Goal: Task Accomplishment & Management: Use online tool/utility

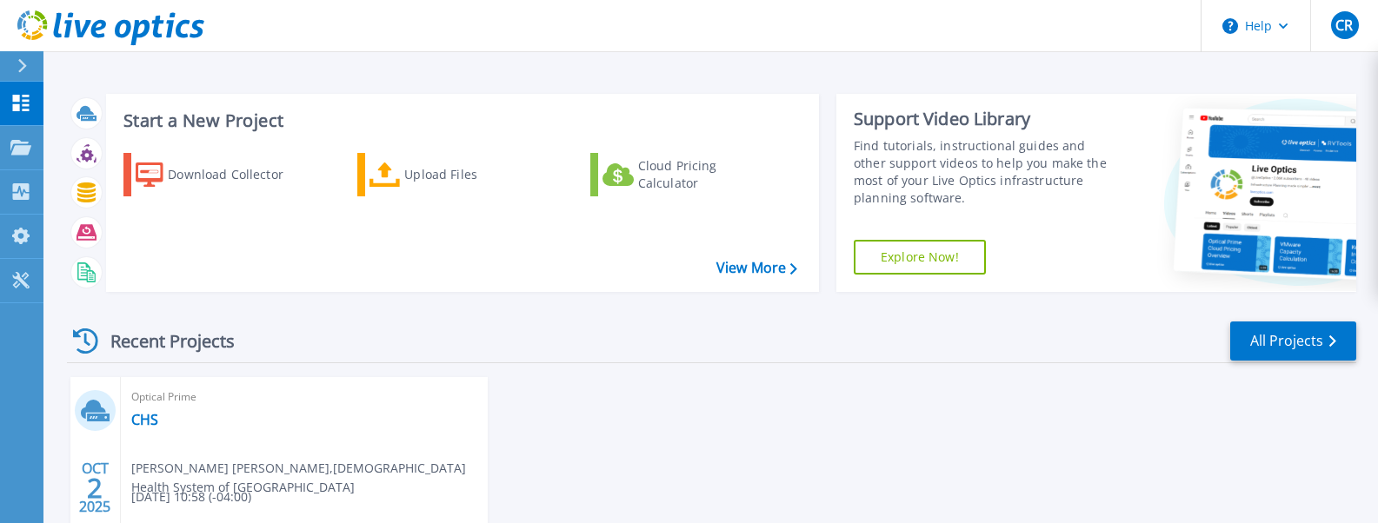
click at [656, 406] on div "OCT 2 2025 Optical Prime CHS Chris Ronald , Catholic Health System of Buffalo 1…" at bounding box center [704, 507] width 1303 height 260
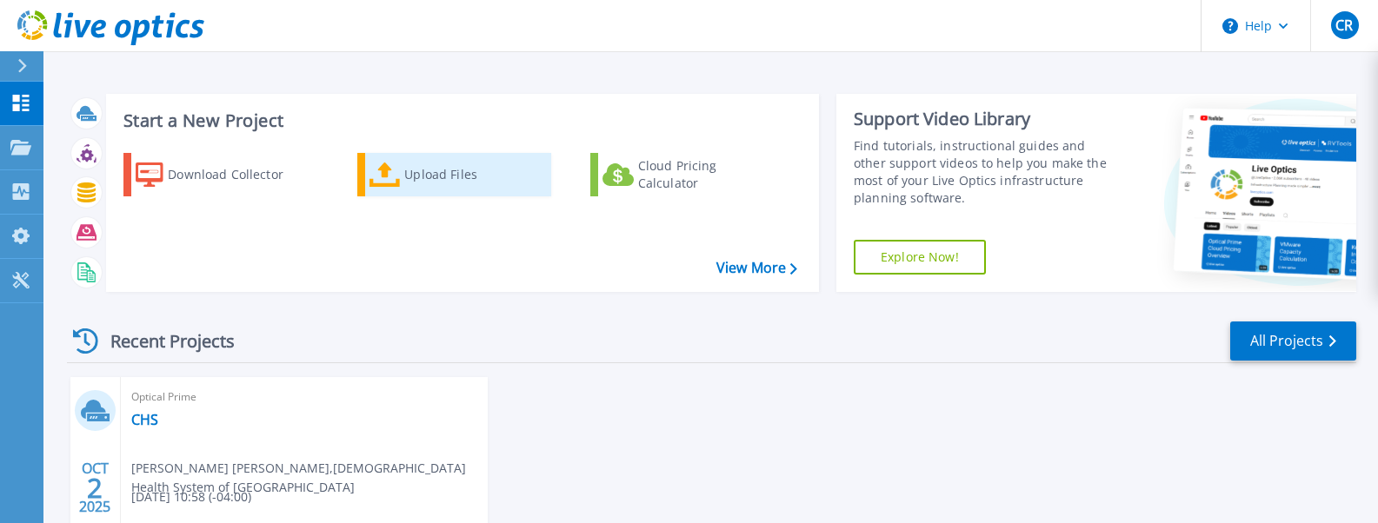
click at [414, 183] on div "Upload Files" at bounding box center [473, 174] width 139 height 35
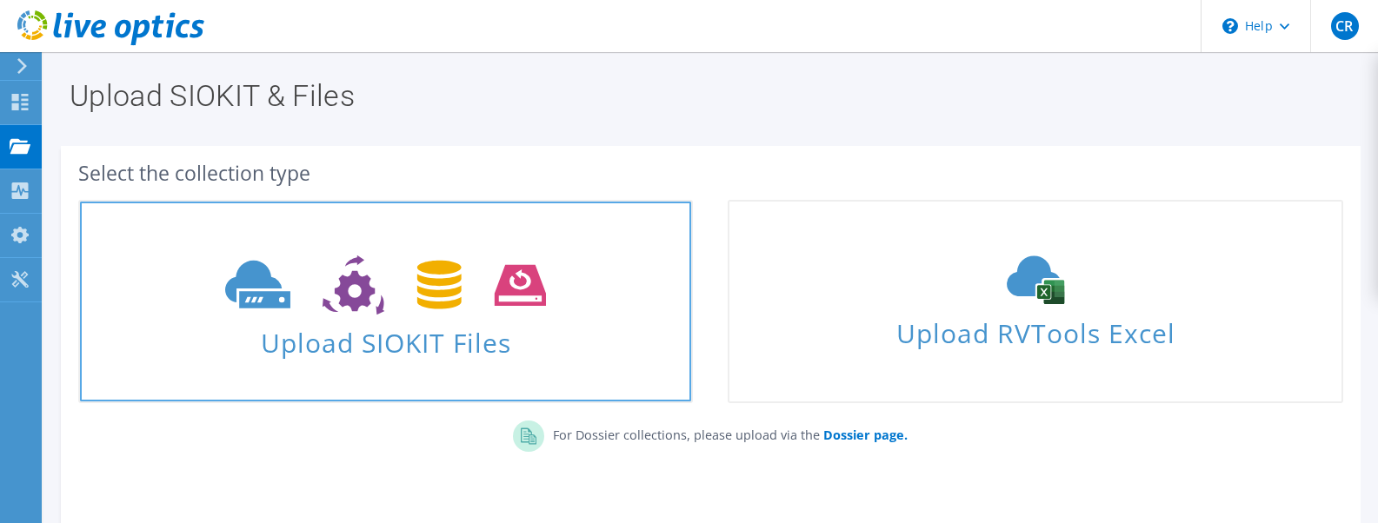
click at [481, 278] on icon at bounding box center [385, 286] width 321 height 60
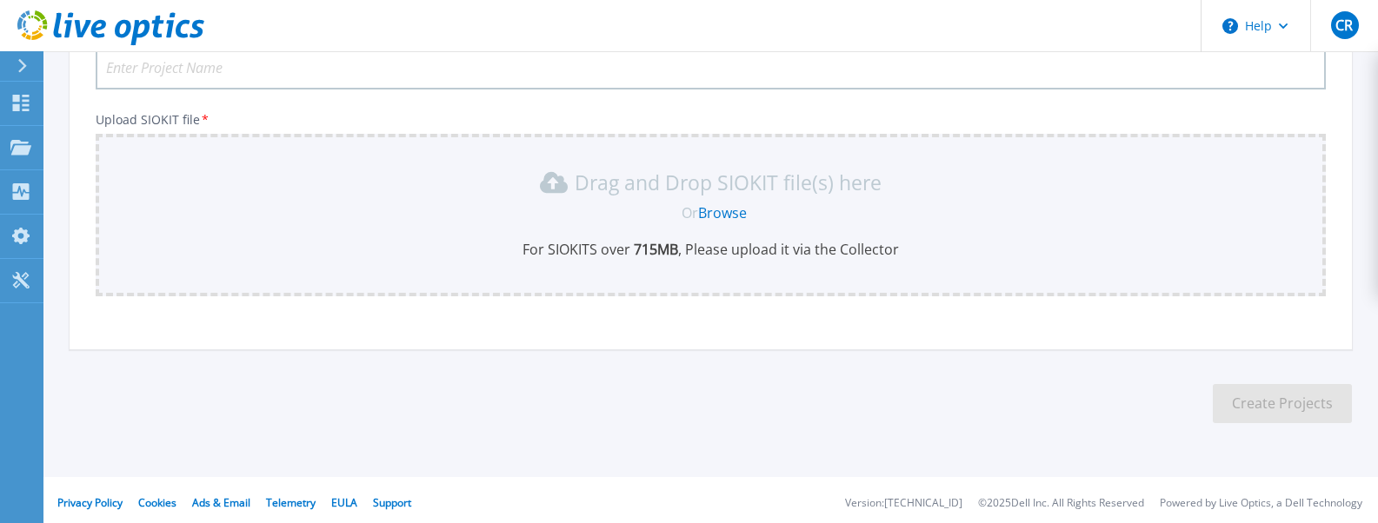
scroll to position [169, 0]
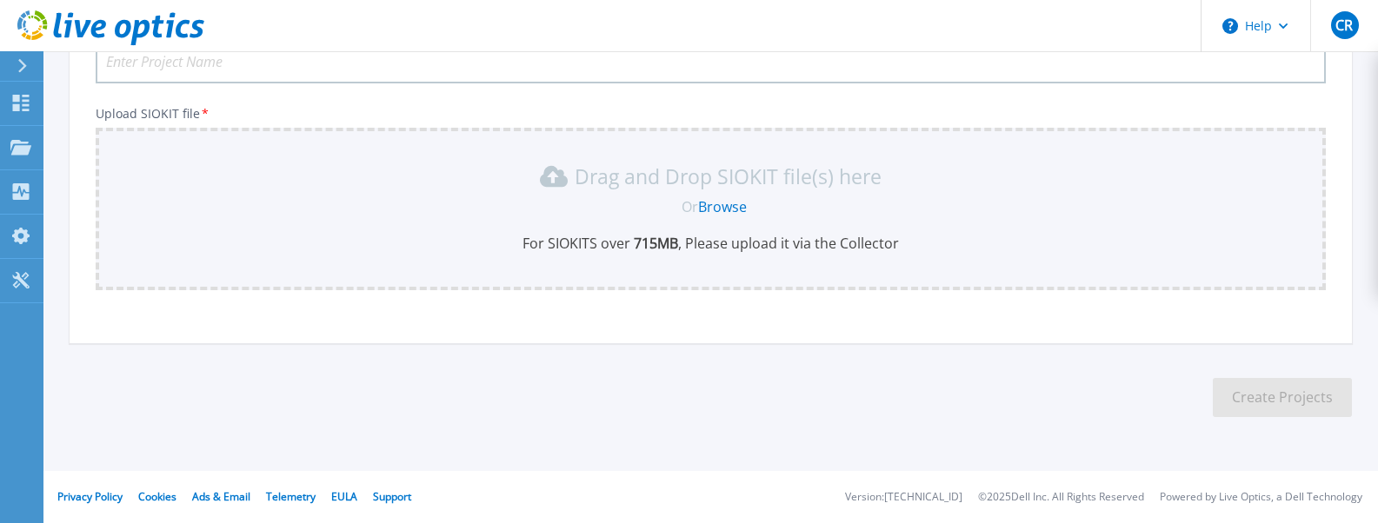
click at [1176, 183] on div "Drag and Drop SIOKIT file(s) here" at bounding box center [710, 177] width 1209 height 28
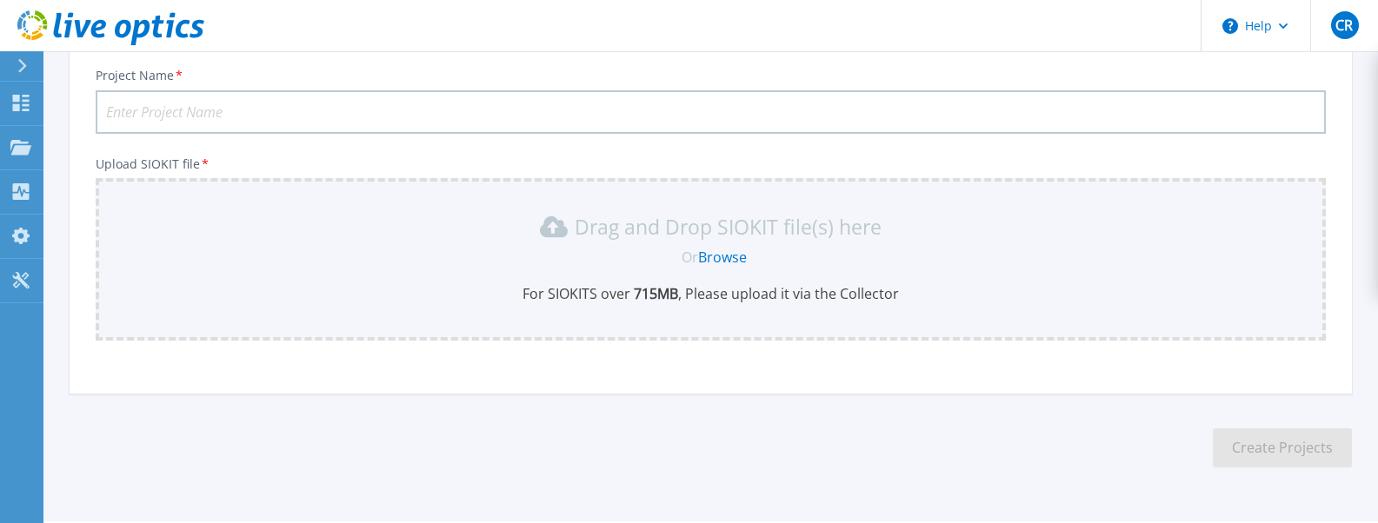
scroll to position [0, 0]
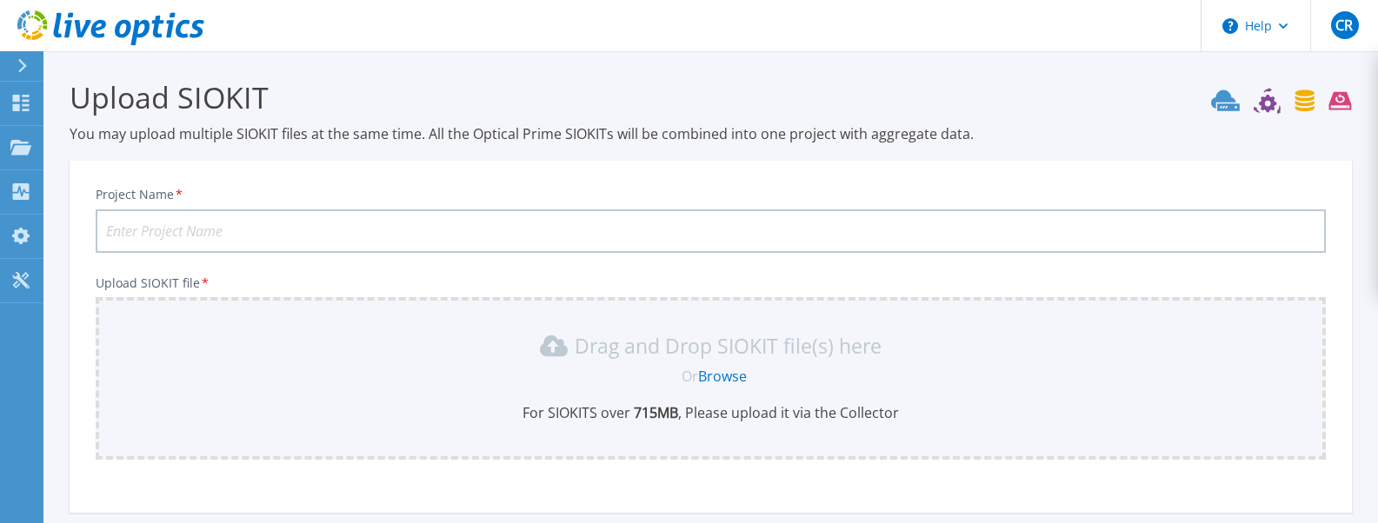
click at [264, 237] on input "Project Name *" at bounding box center [711, 230] width 1230 height 43
click at [953, 63] on section "Upload SIOKIT You may upload multiple SIOKIT files at the same time. All the Op…" at bounding box center [710, 338] width 1334 height 575
click at [1173, 183] on div "Project Name * Upload SIOKIT file * Drag and Drop SIOKIT file(s) here Or Browse…" at bounding box center [711, 342] width 1282 height 341
drag, startPoint x: 780, startPoint y: 348, endPoint x: 718, endPoint y: 348, distance: 61.7
click at [718, 348] on p "Drag and Drop SIOKIT file(s) here" at bounding box center [728, 345] width 307 height 17
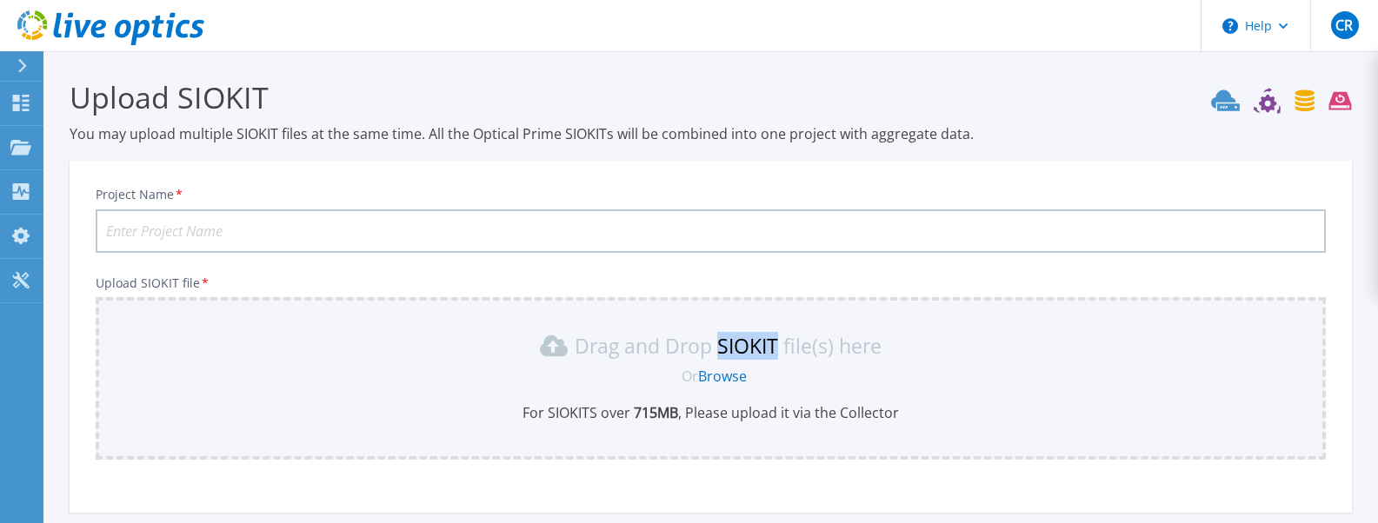
copy p "SIOKIT"
click at [720, 377] on link "Browse" at bounding box center [722, 376] width 49 height 19
click at [22, 104] on icon at bounding box center [20, 103] width 21 height 17
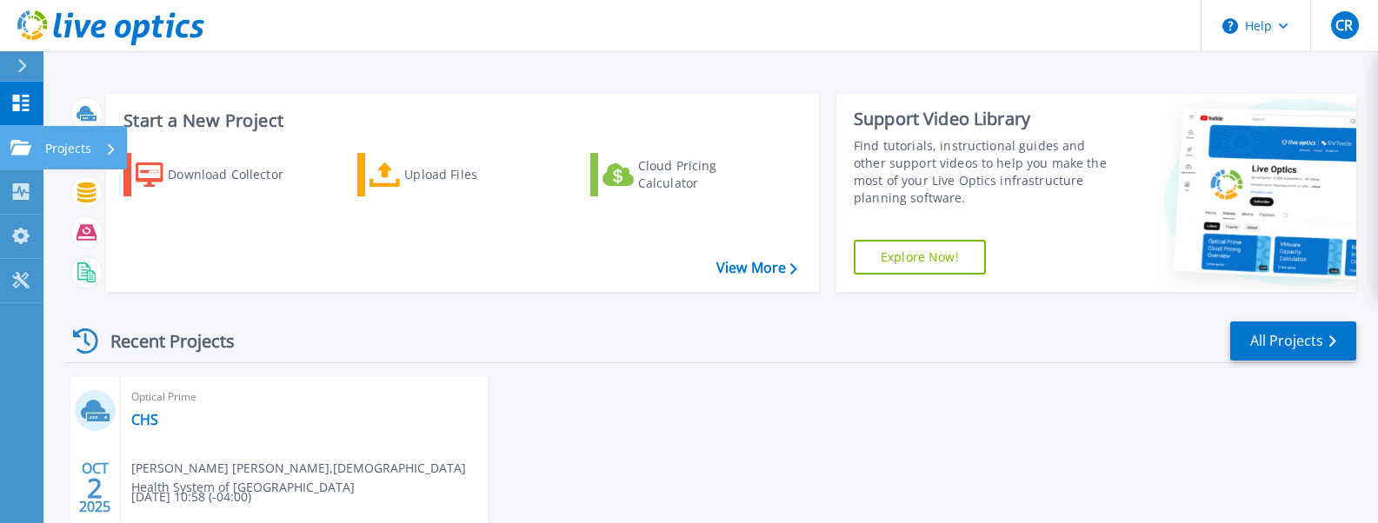
click at [20, 157] on link "Projects Projects" at bounding box center [21, 148] width 43 height 44
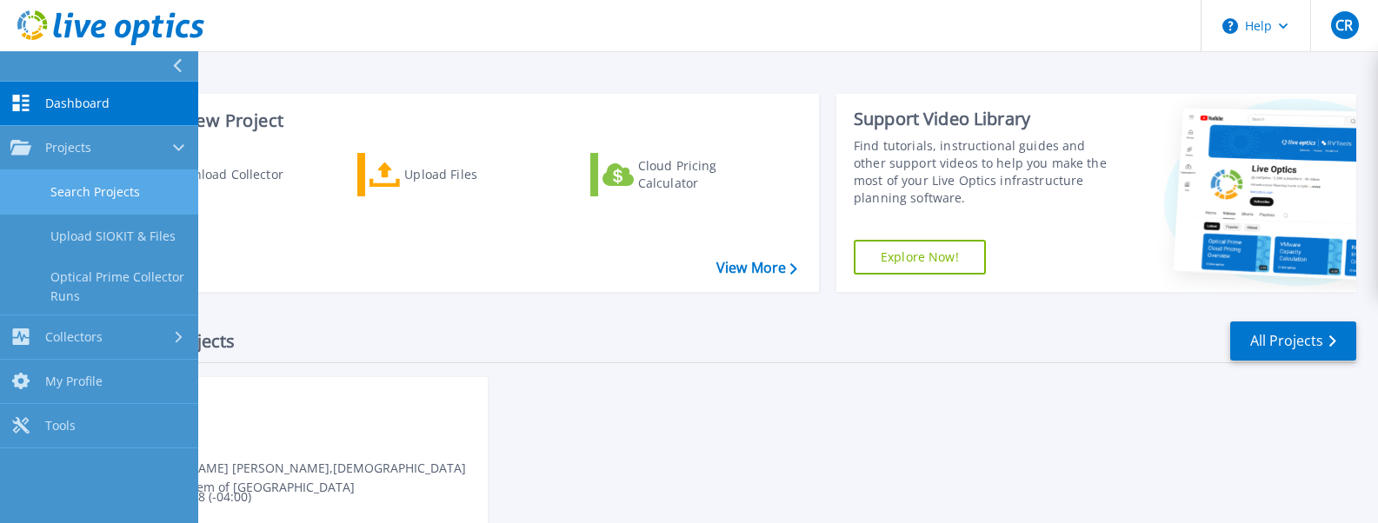
click at [110, 189] on link "Search Projects" at bounding box center [99, 192] width 198 height 44
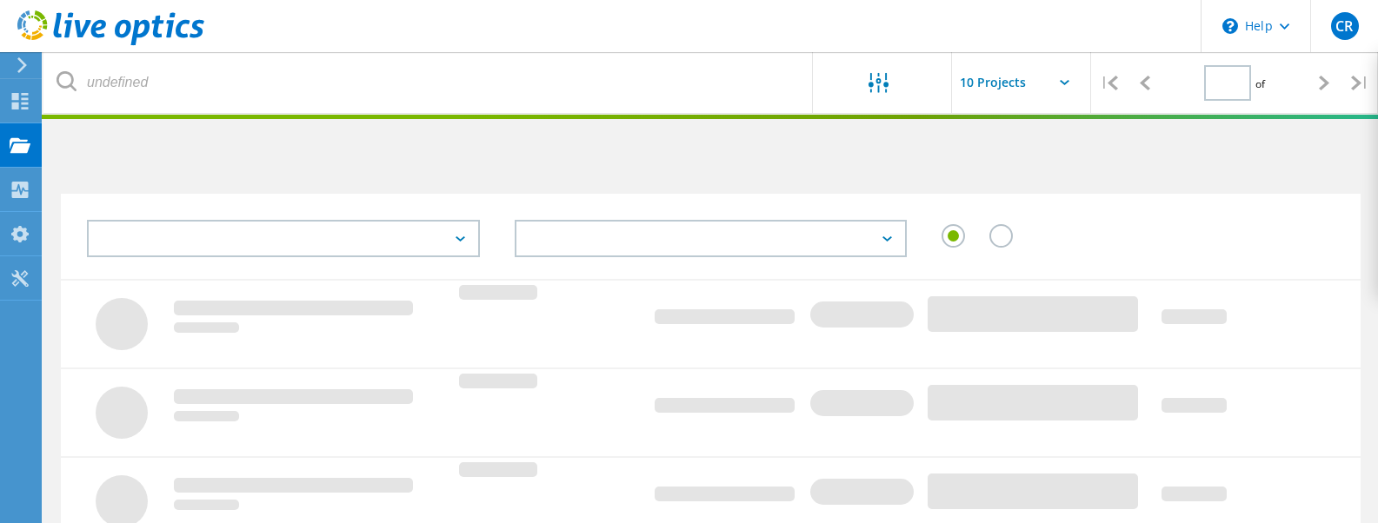
type input "1"
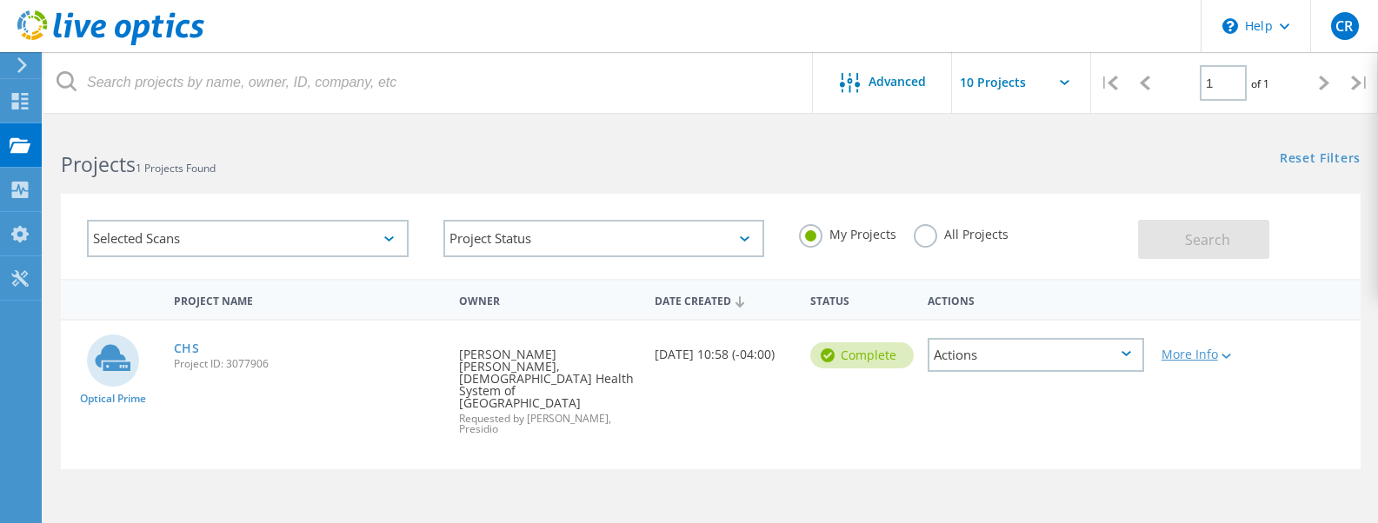
click at [1215, 356] on div "More Info" at bounding box center [1204, 355] width 87 height 12
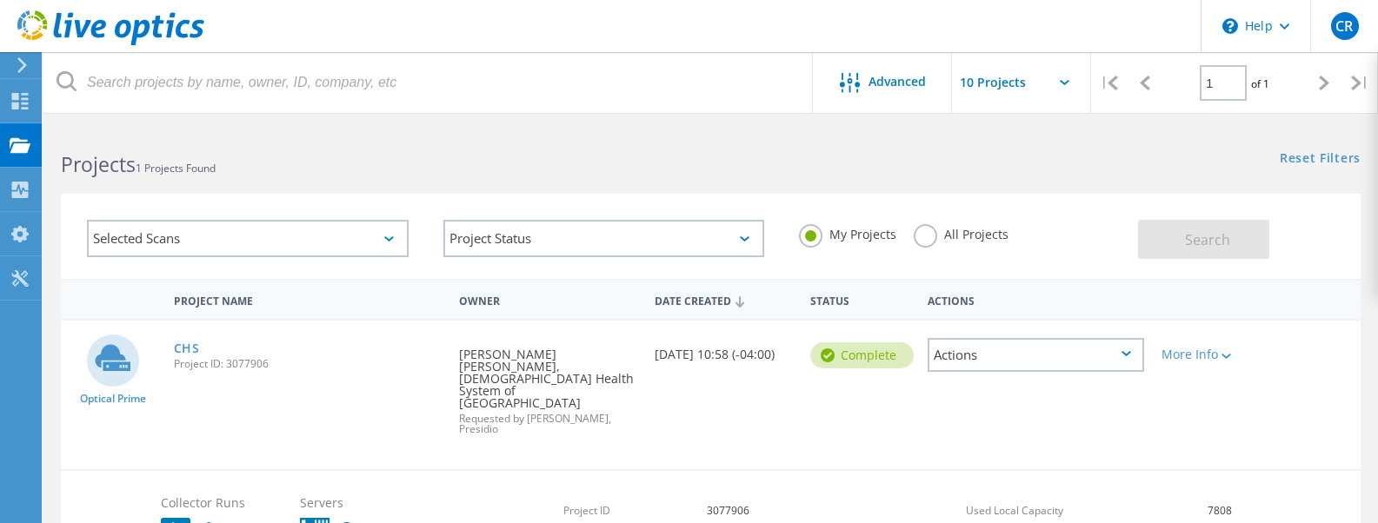
click at [371, 235] on div "Selected Scans" at bounding box center [248, 238] width 322 height 37
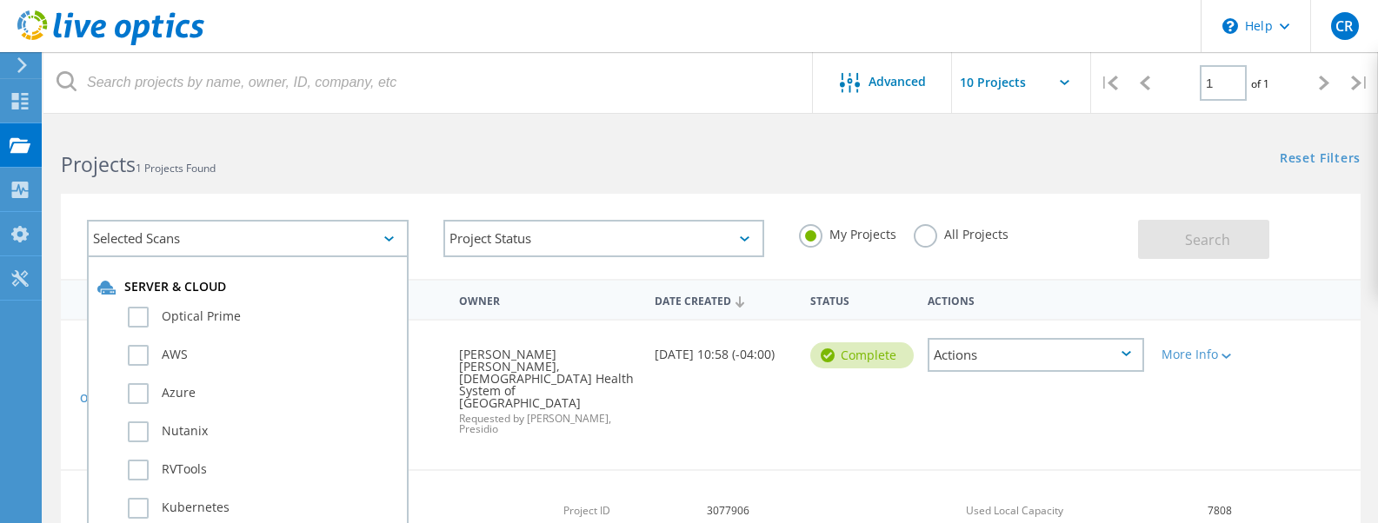
click at [371, 235] on div "Selected Scans" at bounding box center [248, 238] width 322 height 37
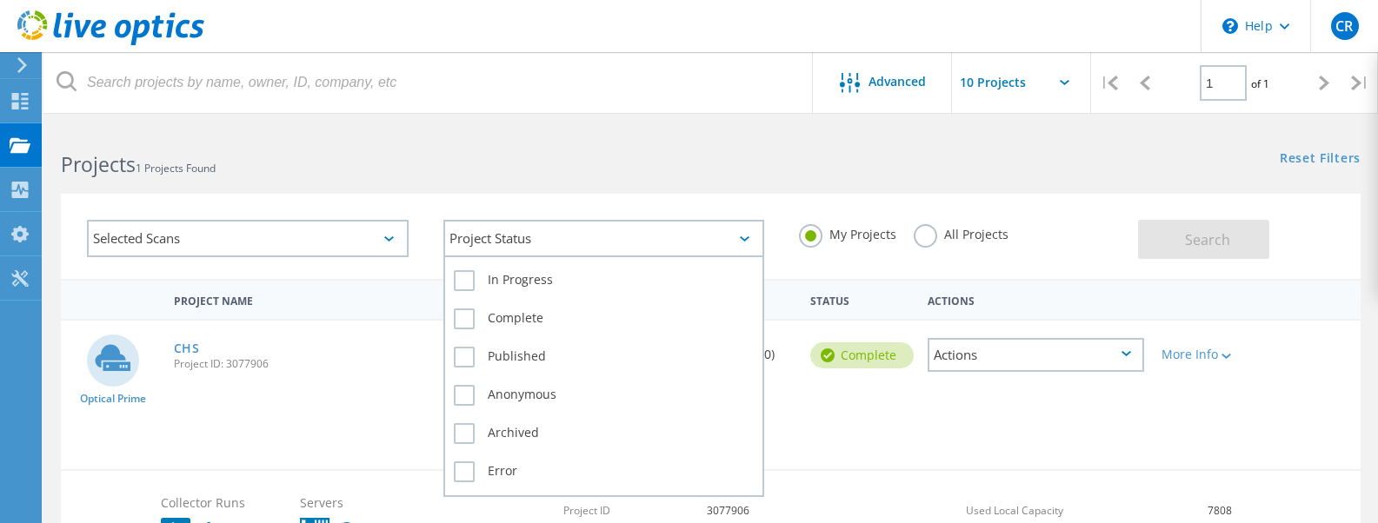
click at [661, 232] on div "Project Status" at bounding box center [604, 238] width 322 height 37
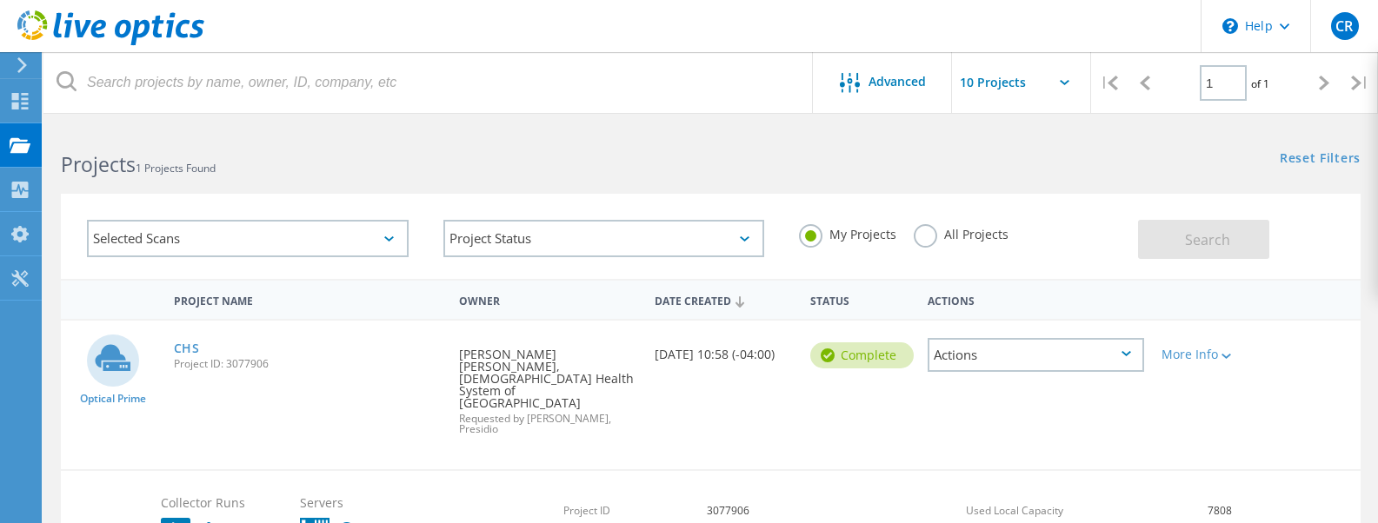
click at [1065, 81] on icon at bounding box center [1065, 82] width 10 height 5
click at [995, 82] on input "text" at bounding box center [1039, 82] width 174 height 61
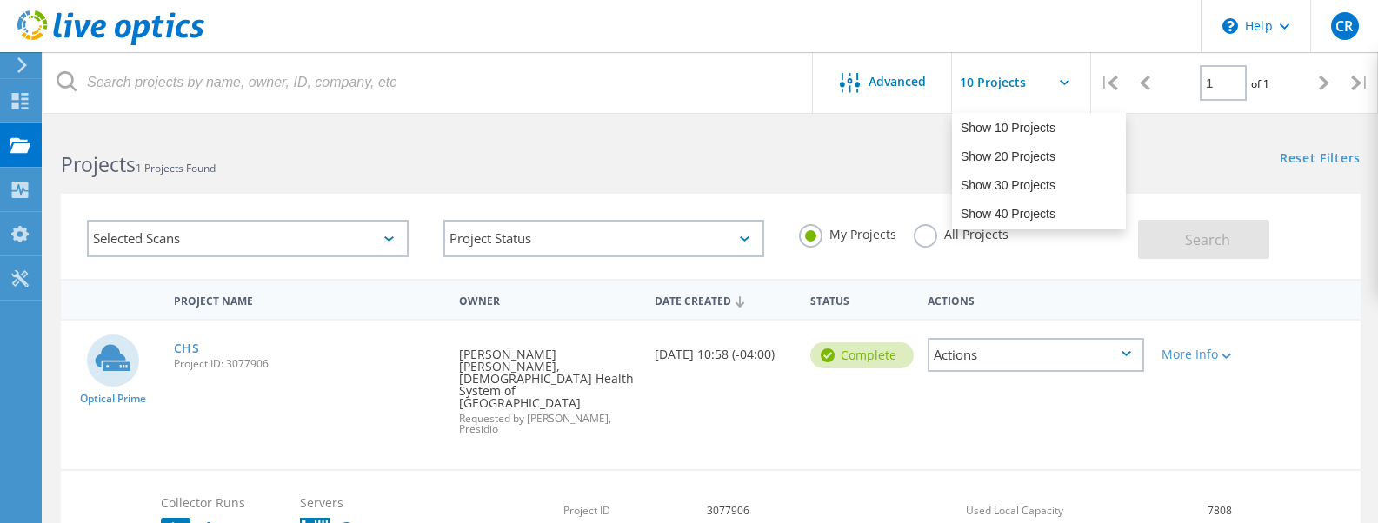
click at [866, 149] on div "Reset Filters Show Filters" at bounding box center [1043, 142] width 667 height 32
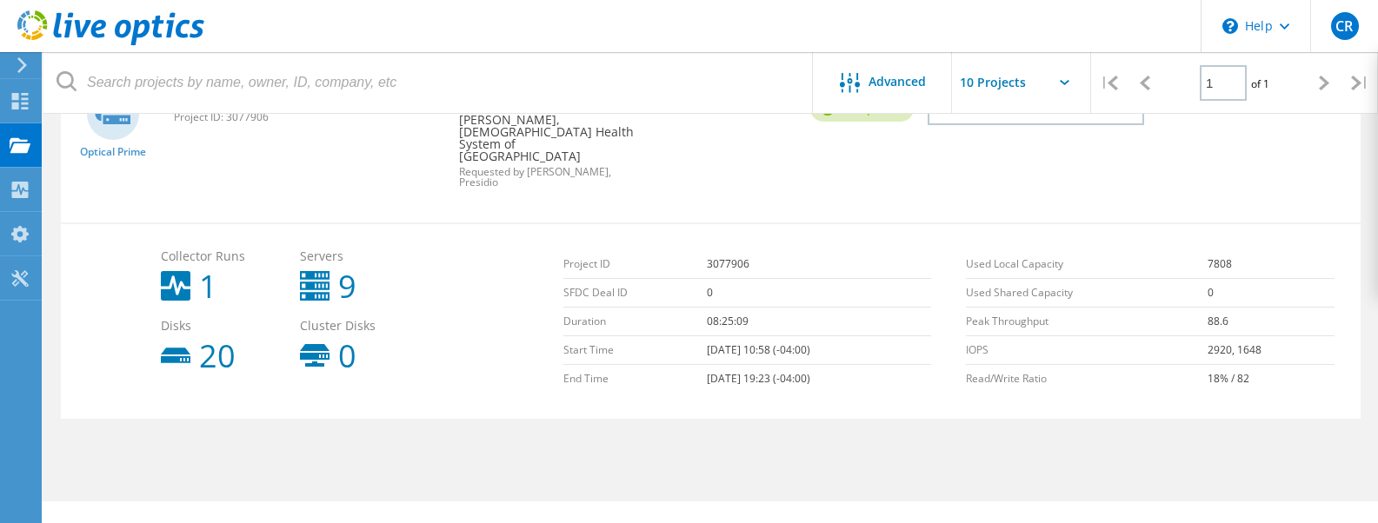
scroll to position [261, 0]
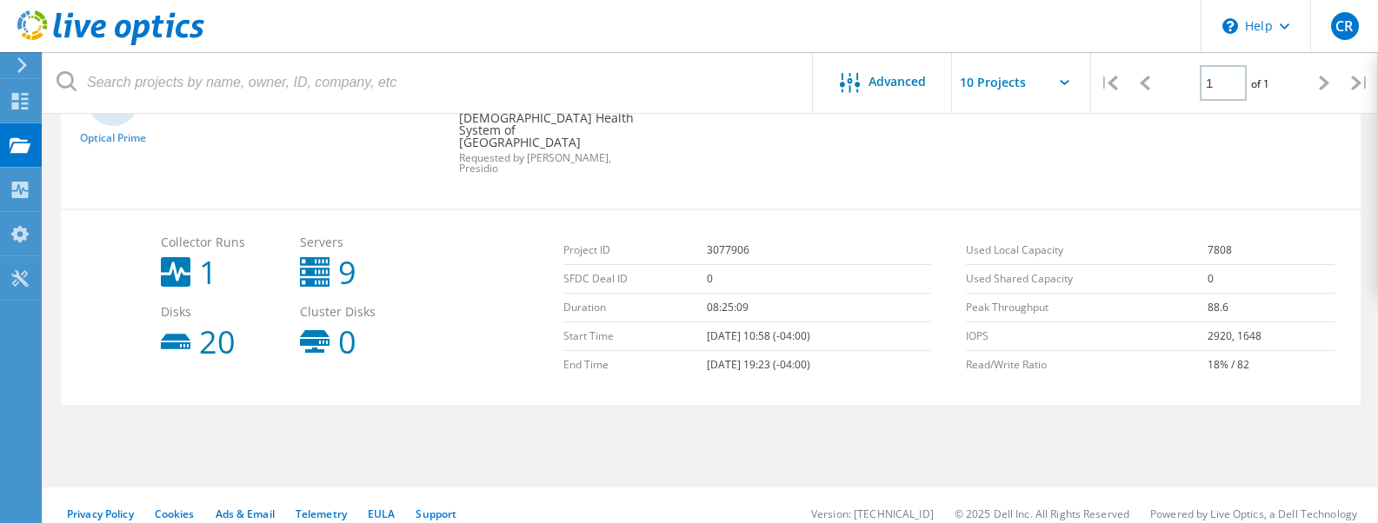
click at [336, 451] on div "Project Name Owner Date Created Status Actions Optical Prime CHS Project ID: 30…" at bounding box center [710, 244] width 1299 height 452
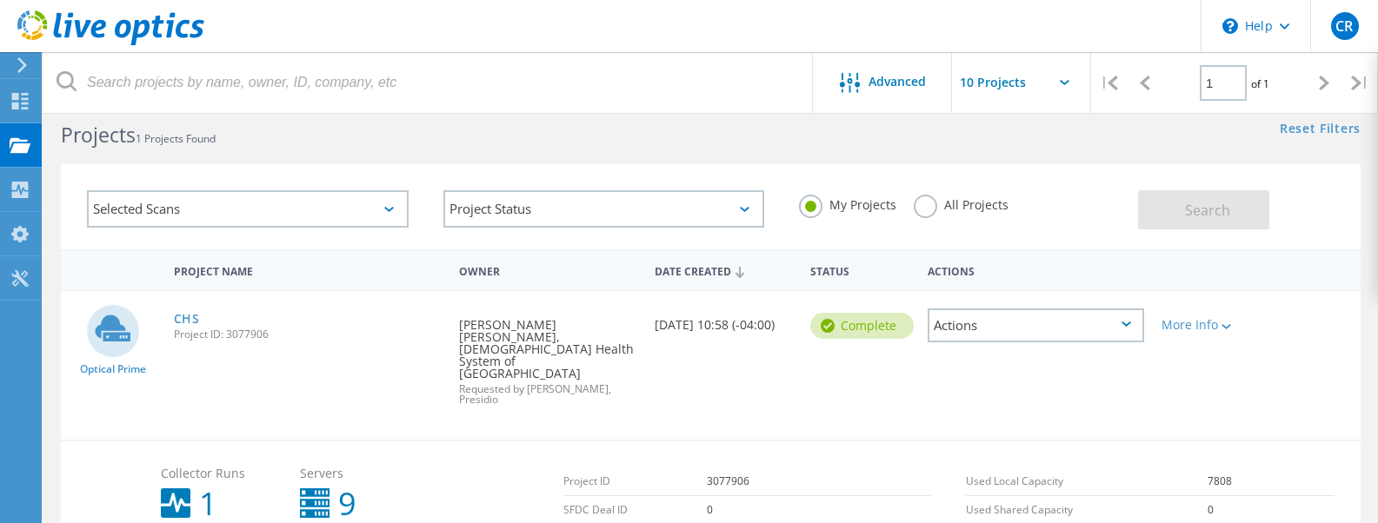
scroll to position [0, 0]
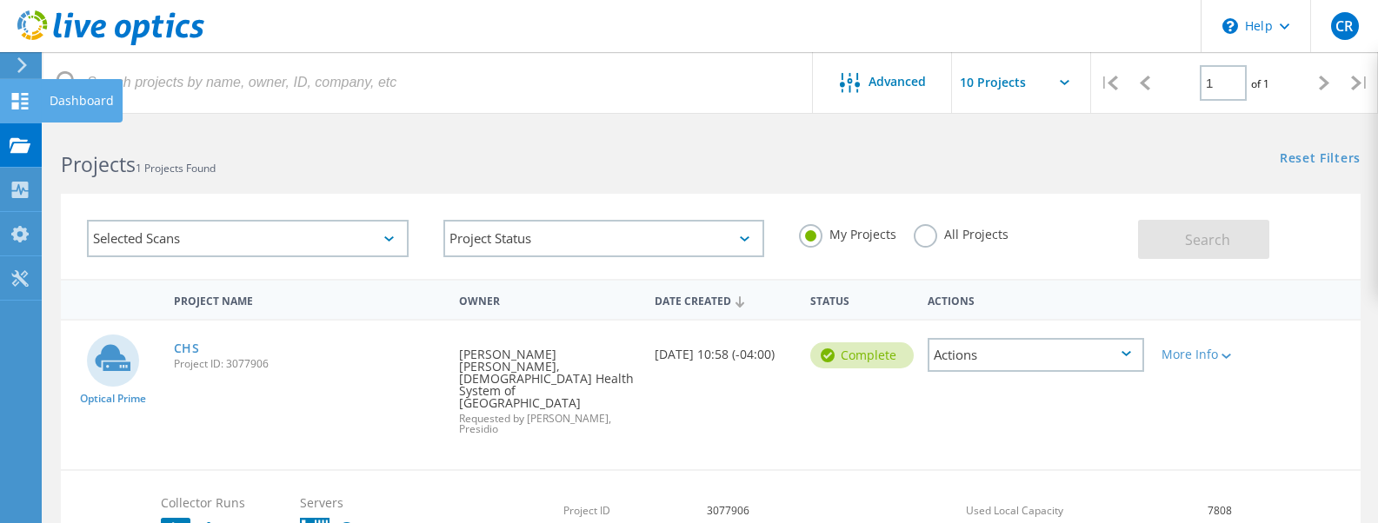
click at [21, 103] on icon at bounding box center [20, 101] width 21 height 17
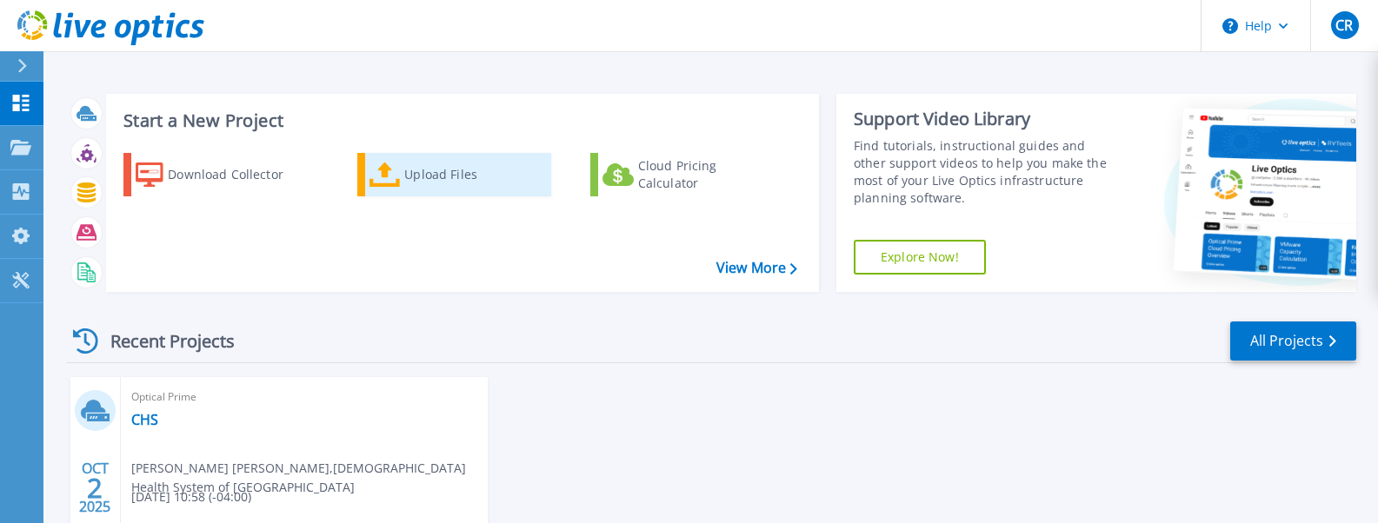
click at [413, 179] on div "Upload Files" at bounding box center [473, 174] width 139 height 35
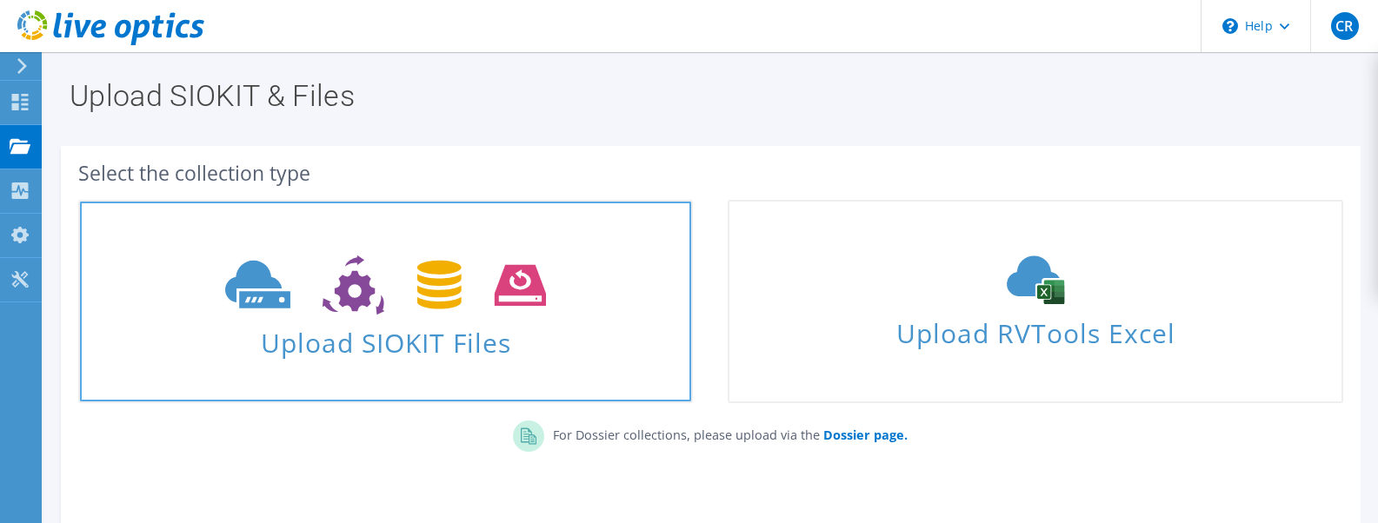
click at [514, 327] on span "Upload SIOKIT Files" at bounding box center [385, 337] width 611 height 37
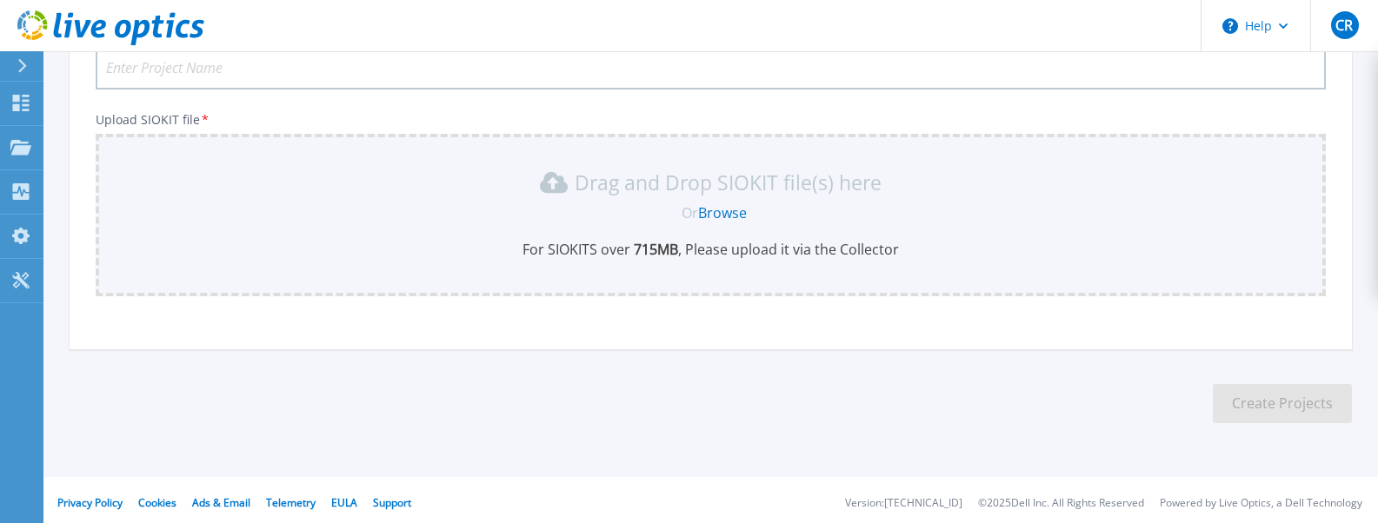
scroll to position [169, 0]
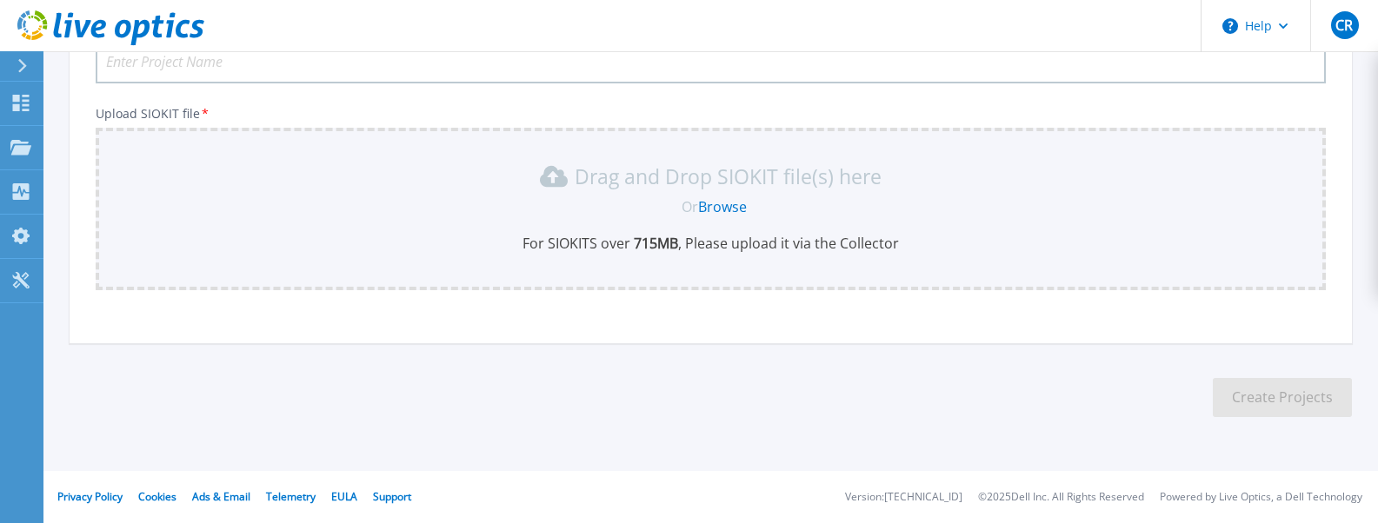
click at [161, 70] on input "Project Name *" at bounding box center [711, 61] width 1230 height 43
type input "CHS"
click at [724, 208] on link "Browse" at bounding box center [722, 206] width 49 height 19
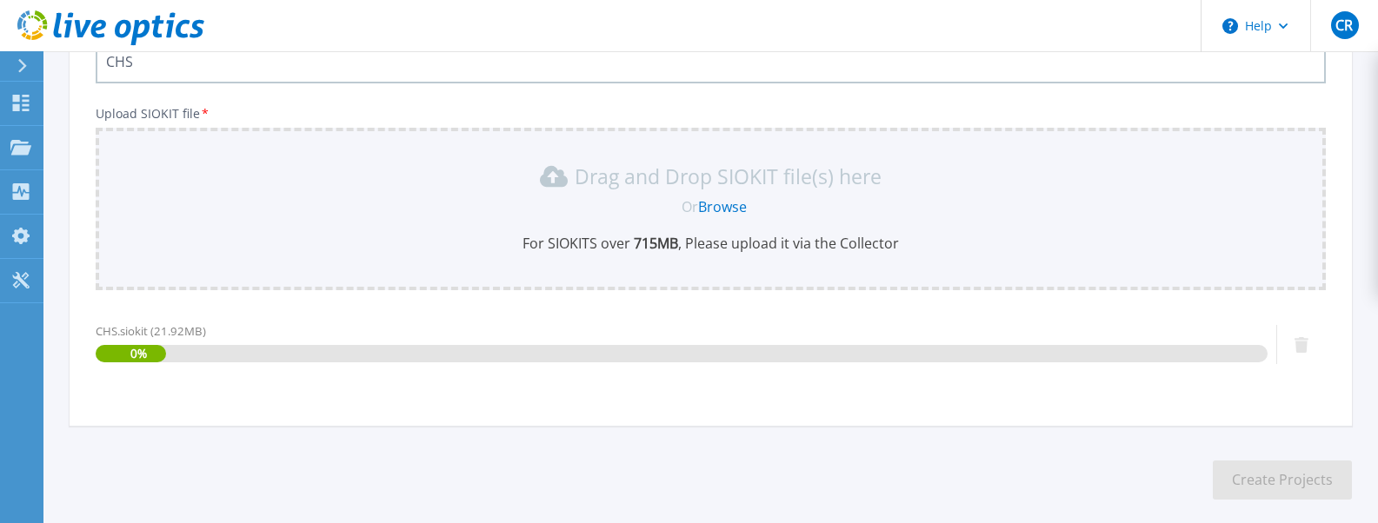
scroll to position [252, 0]
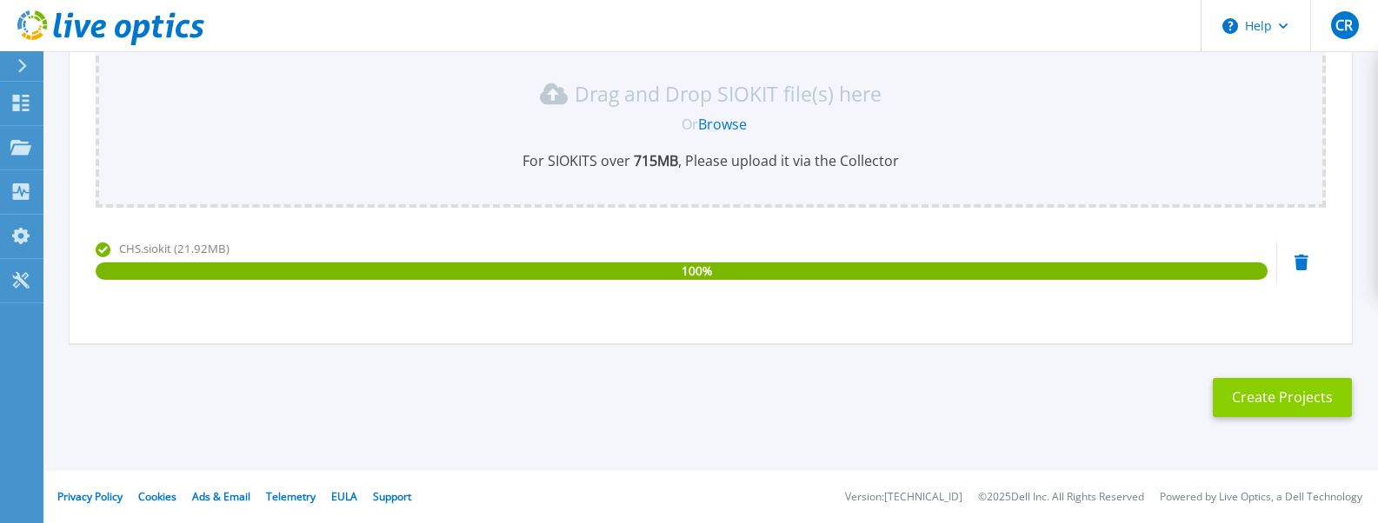
click at [1282, 402] on button "Create Projects" at bounding box center [1282, 397] width 139 height 39
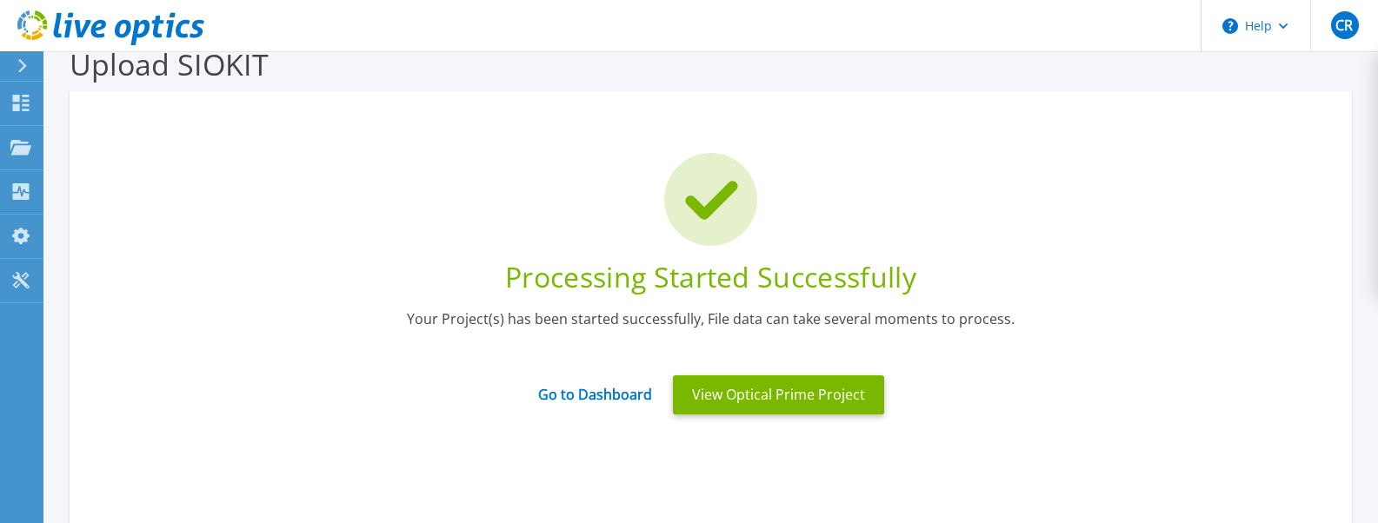
scroll to position [0, 0]
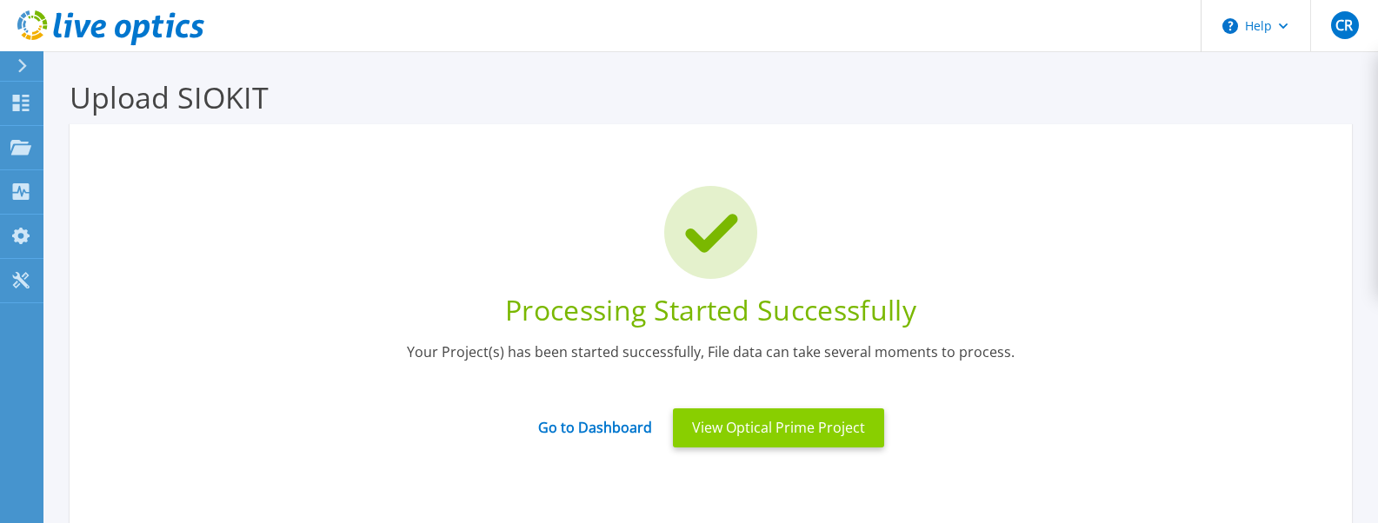
click at [834, 433] on button "View Optical Prime Project" at bounding box center [778, 428] width 211 height 39
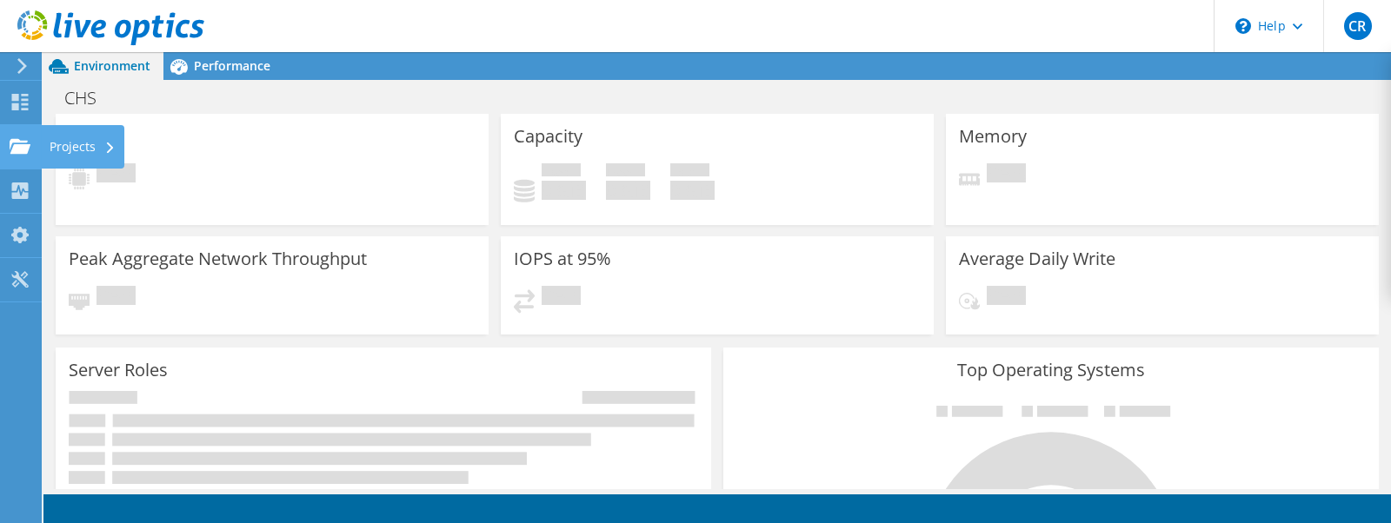
click at [18, 139] on use at bounding box center [20, 145] width 21 height 15
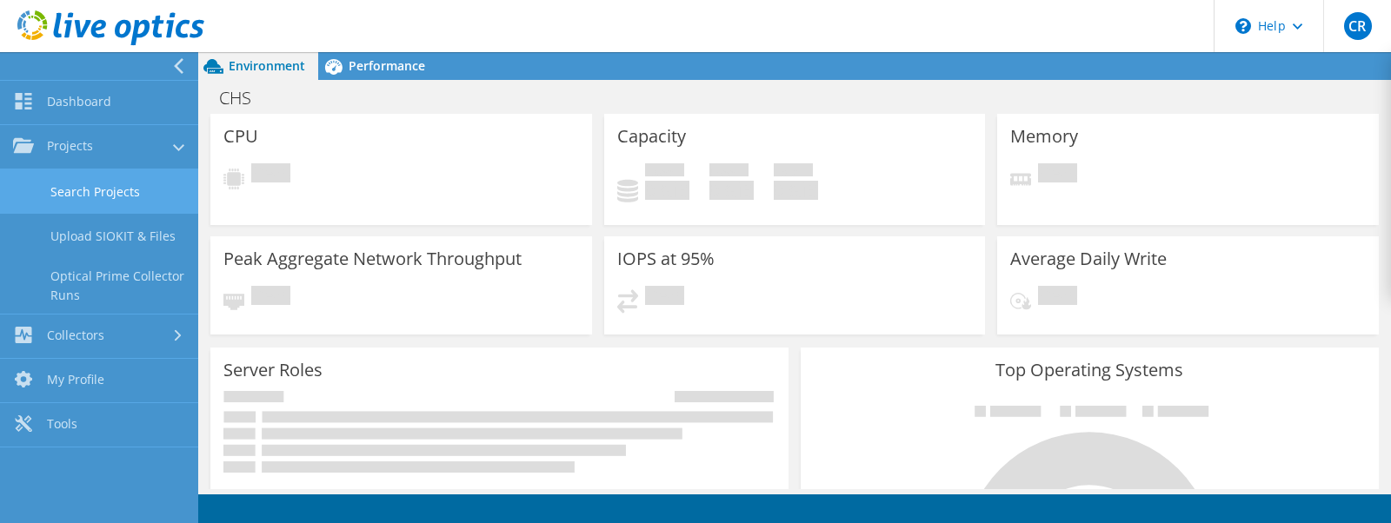
click at [112, 193] on link "Search Projects" at bounding box center [99, 191] width 198 height 44
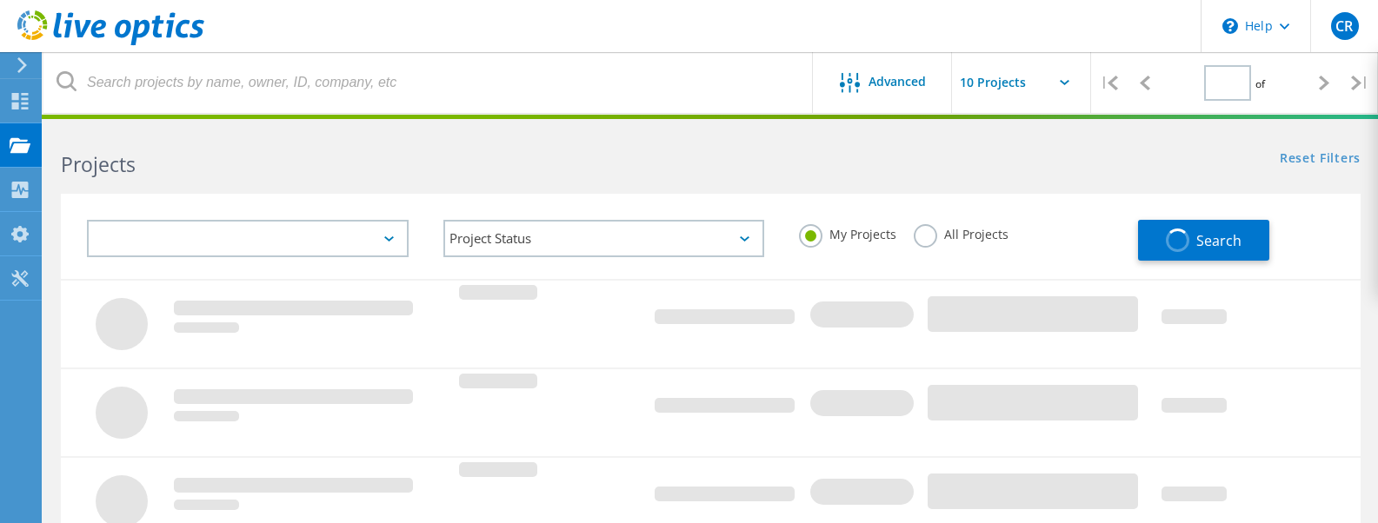
type input "1"
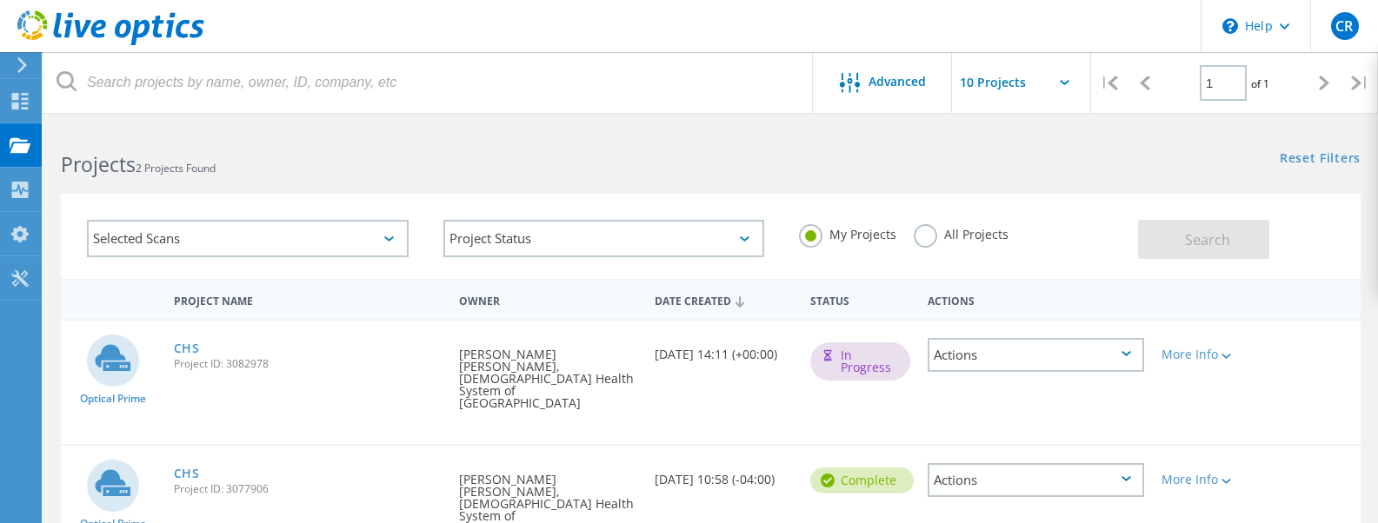
scroll to position [87, 0]
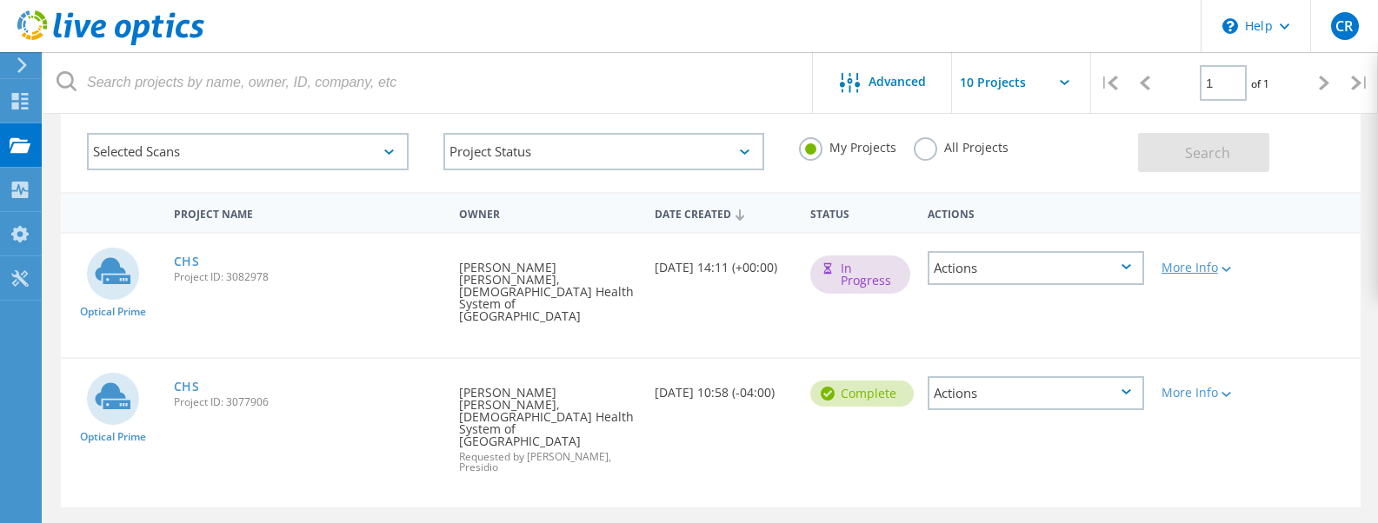
click at [1231, 269] on icon at bounding box center [1226, 269] width 10 height 5
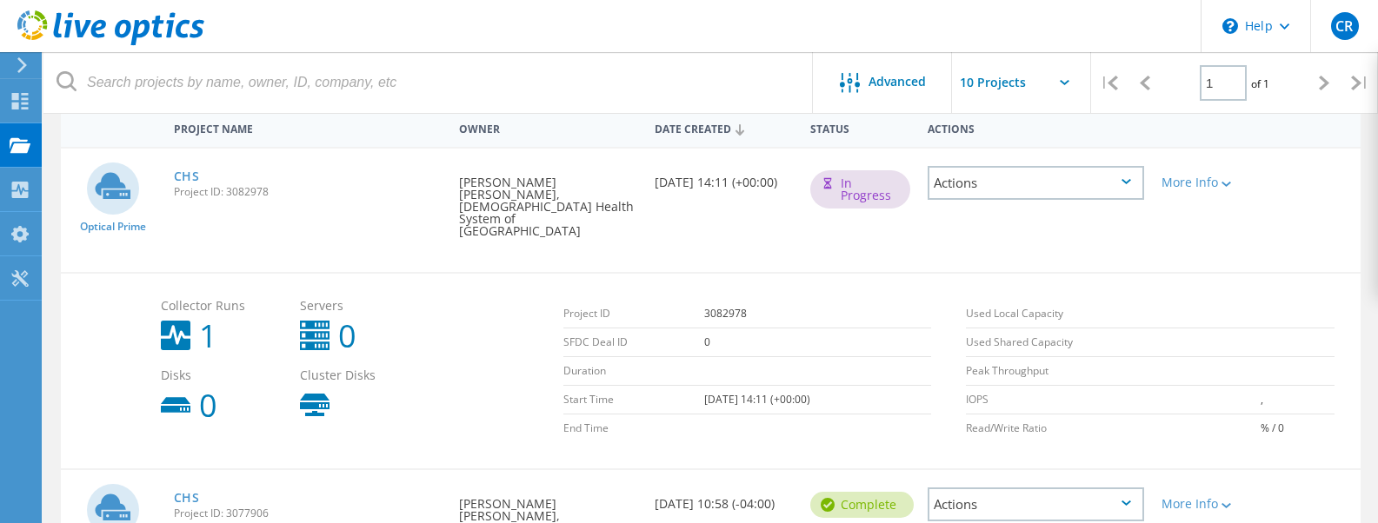
scroll to position [174, 0]
click at [1299, 327] on td at bounding box center [1297, 341] width 74 height 29
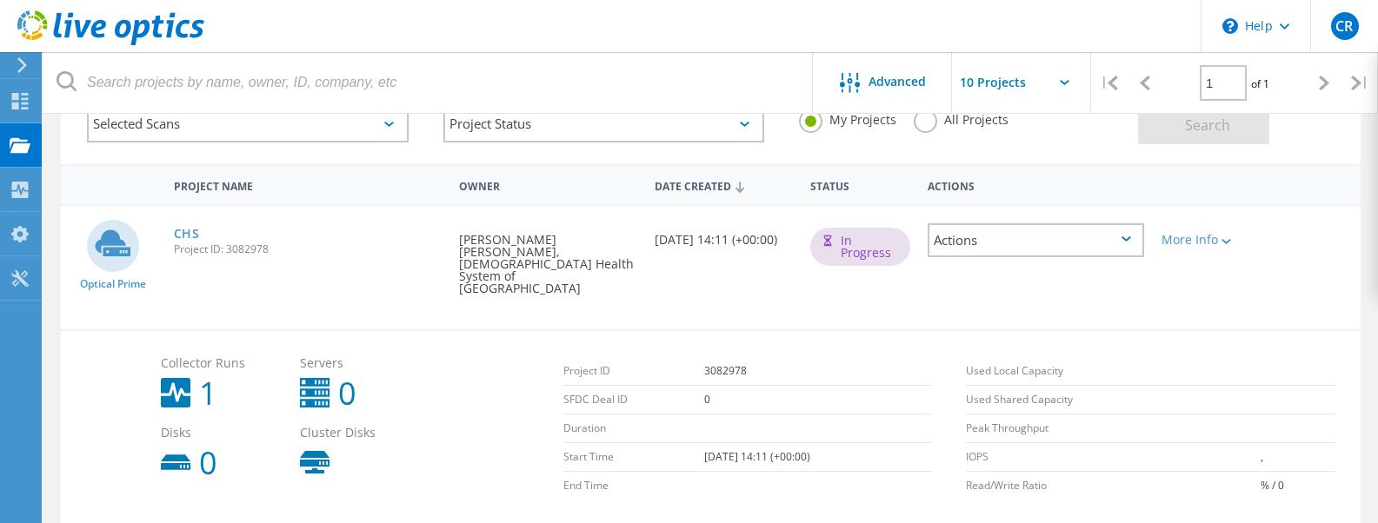
scroll to position [0, 0]
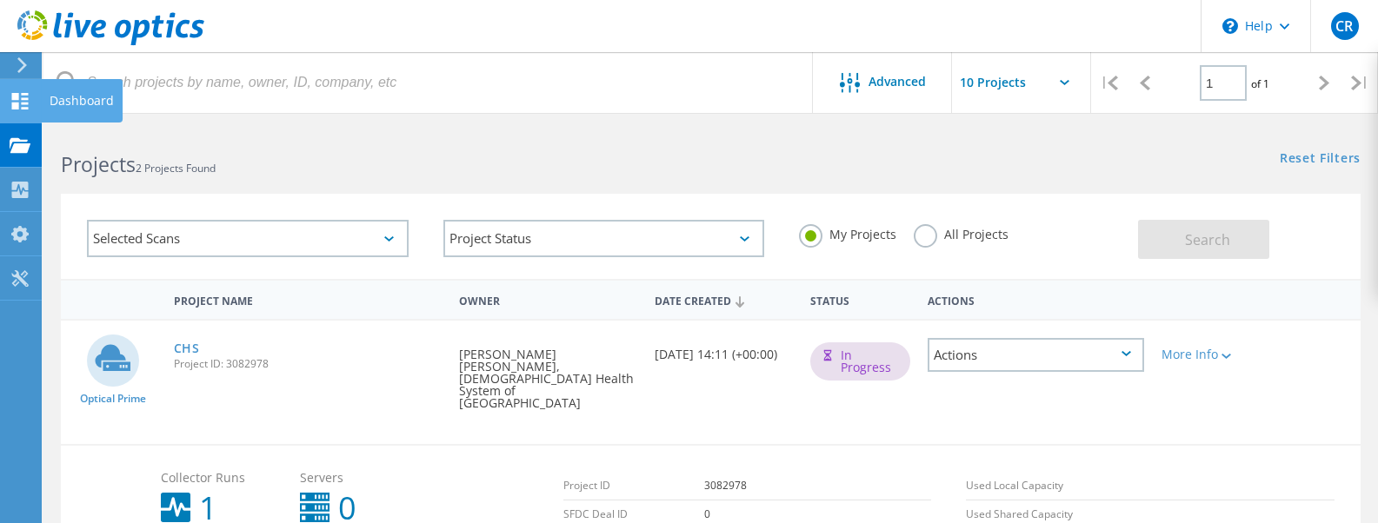
click at [28, 99] on use at bounding box center [20, 101] width 17 height 17
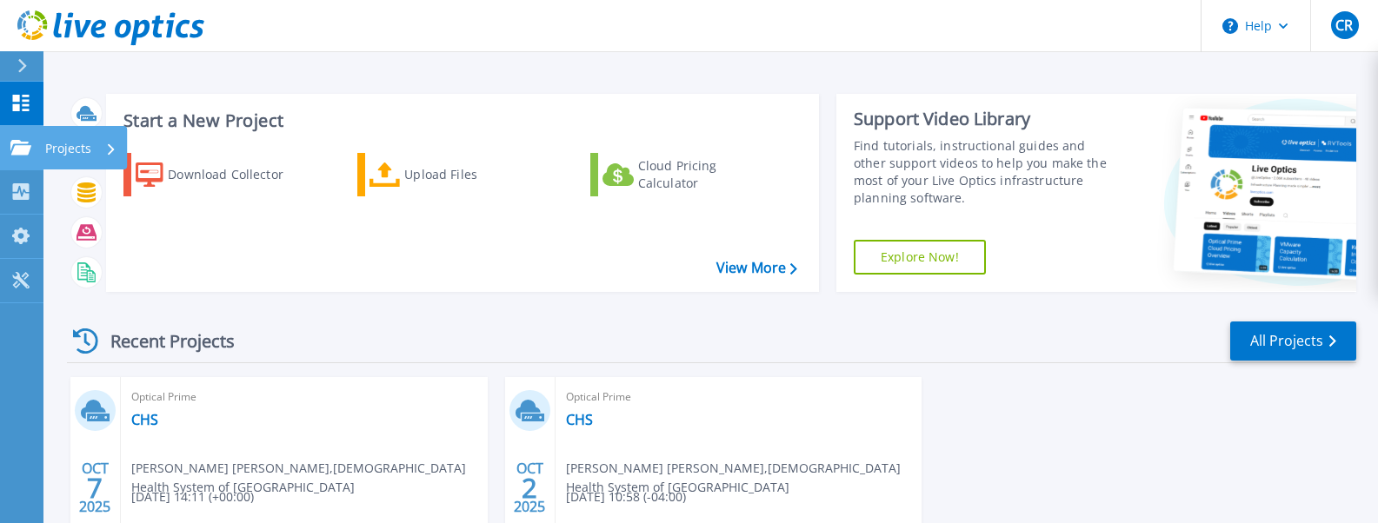
click at [23, 148] on icon at bounding box center [20, 147] width 21 height 15
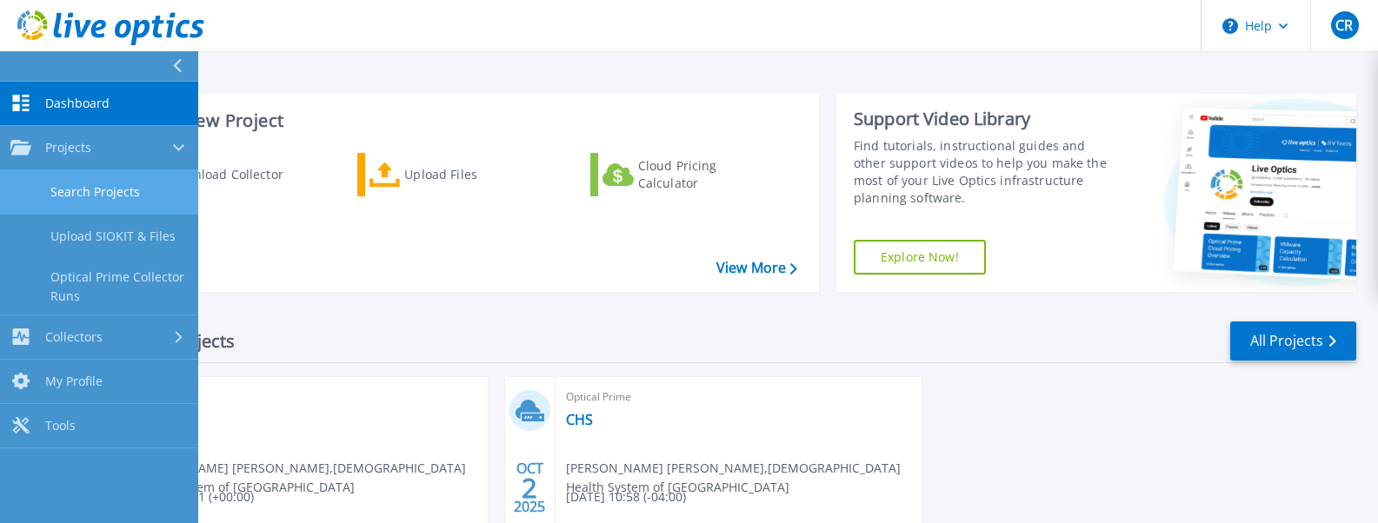
click at [82, 189] on link "Search Projects" at bounding box center [99, 192] width 198 height 44
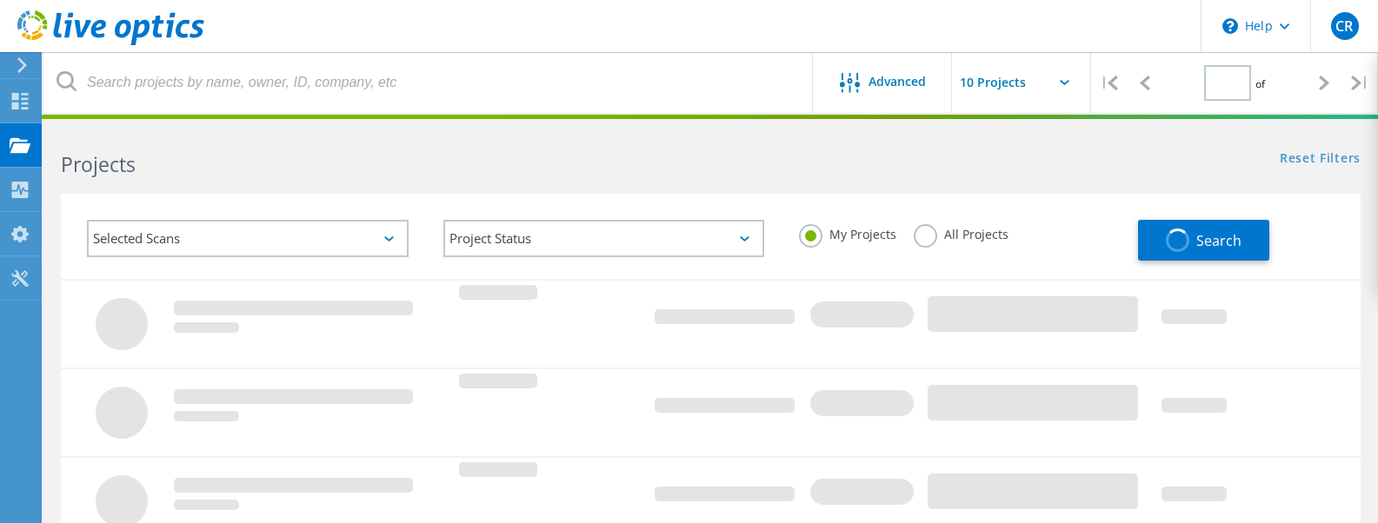
type input "1"
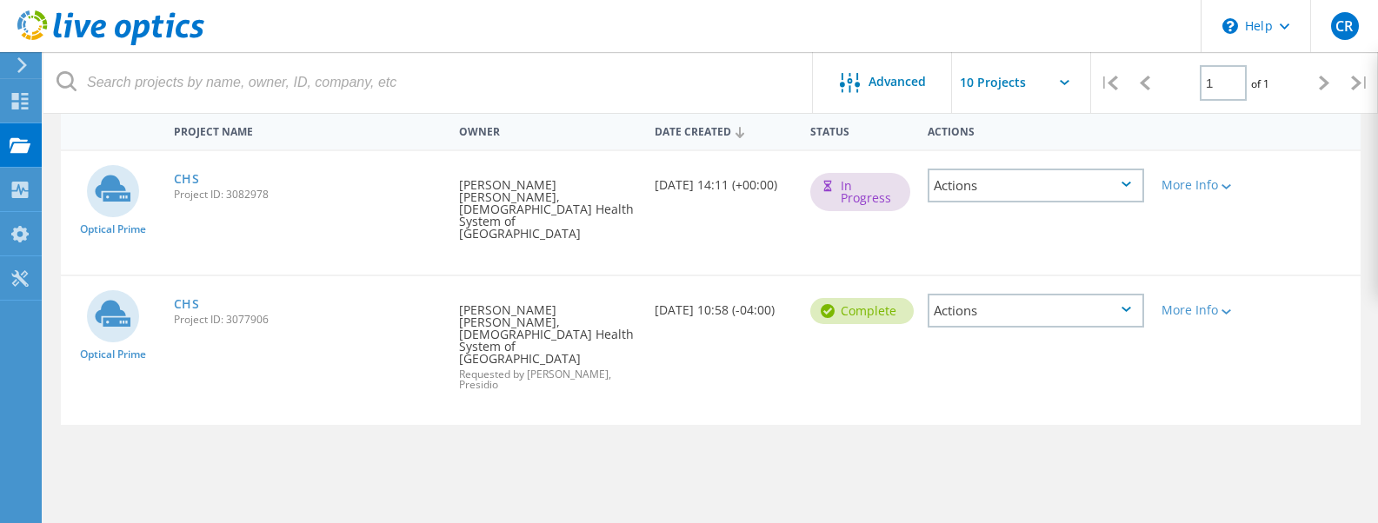
scroll to position [174, 0]
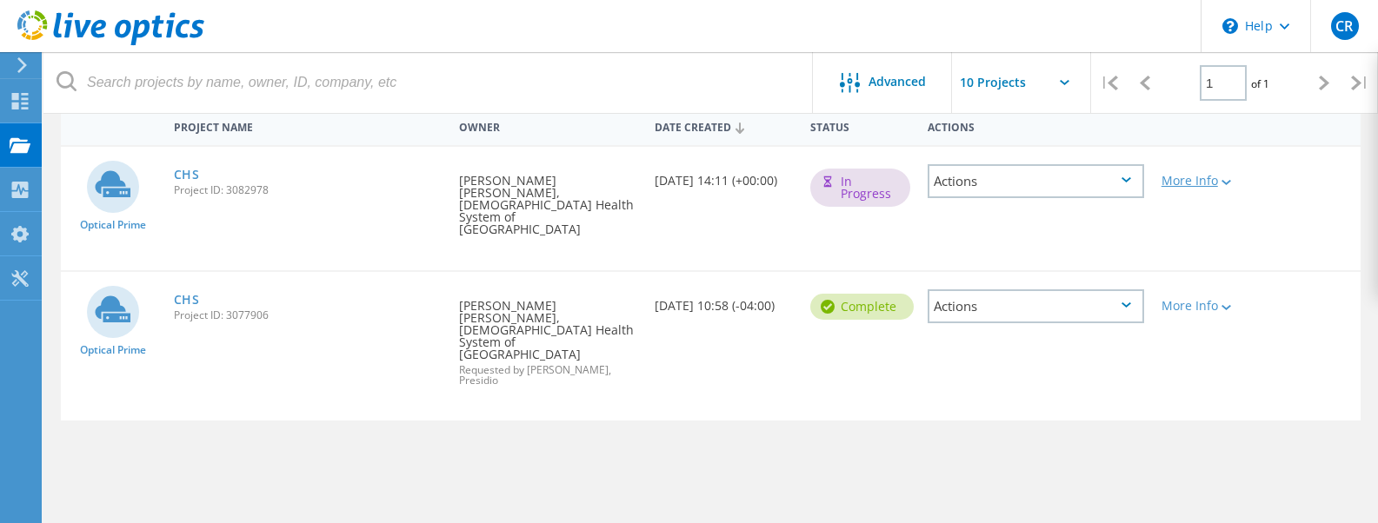
click at [1203, 184] on div "More Info" at bounding box center [1204, 181] width 87 height 12
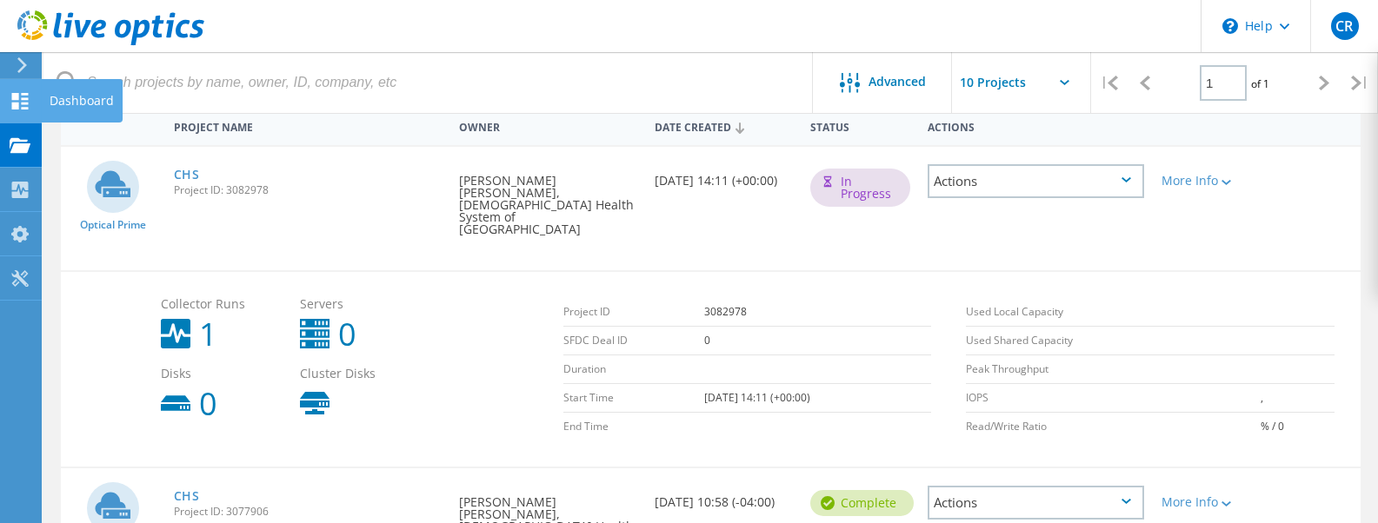
click at [16, 103] on use at bounding box center [20, 101] width 17 height 17
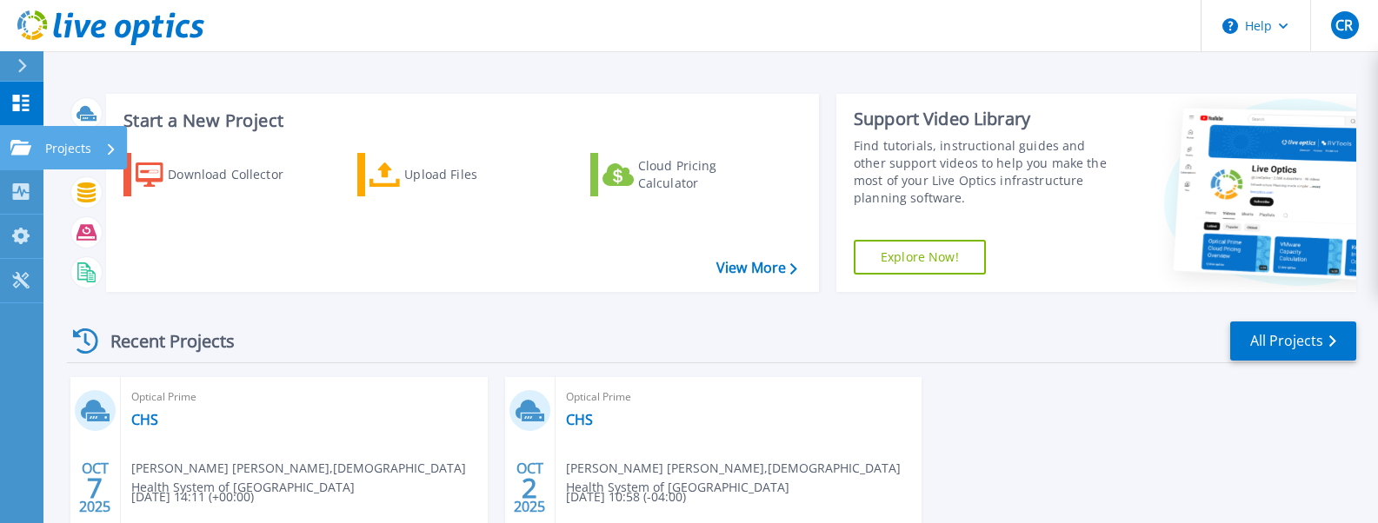
click at [23, 146] on icon at bounding box center [20, 147] width 21 height 15
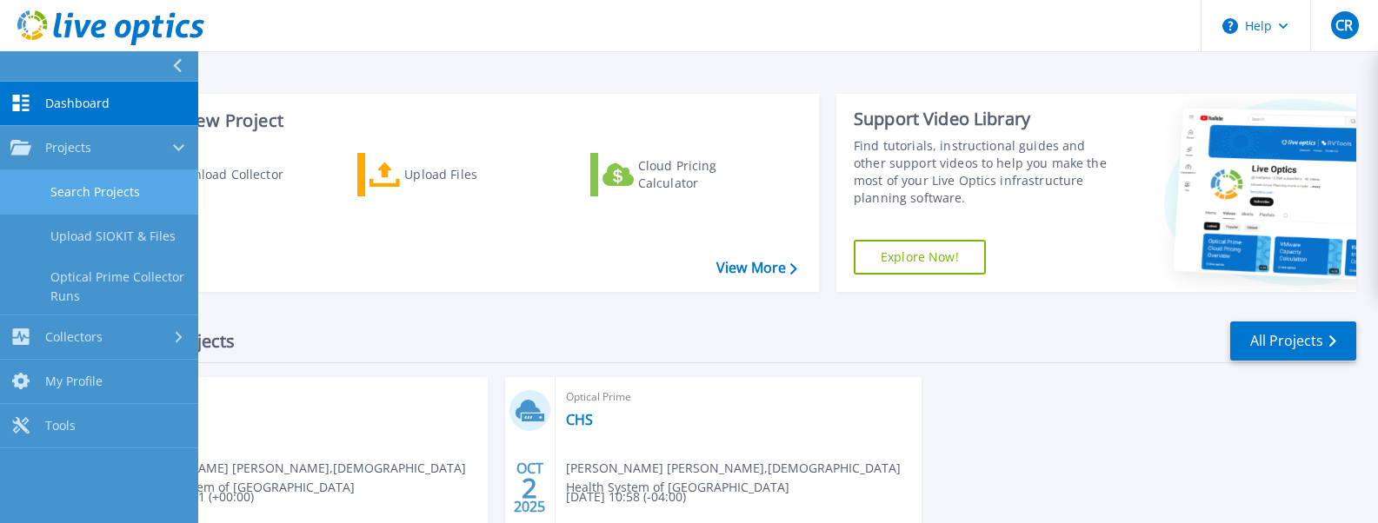
click at [97, 195] on link "Search Projects" at bounding box center [99, 192] width 198 height 44
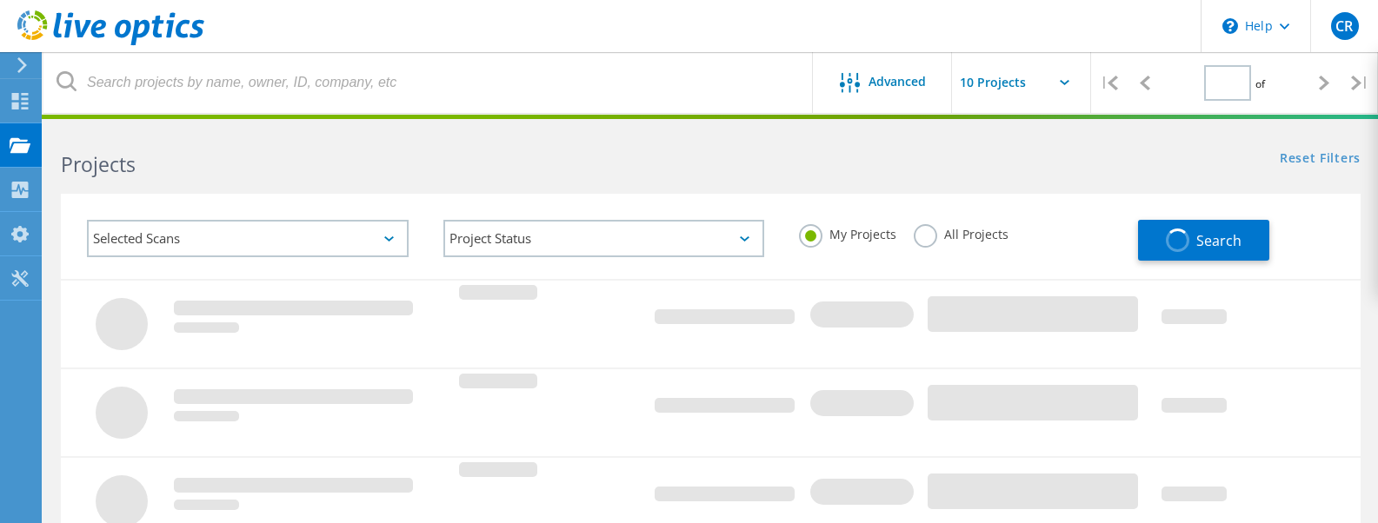
type input "1"
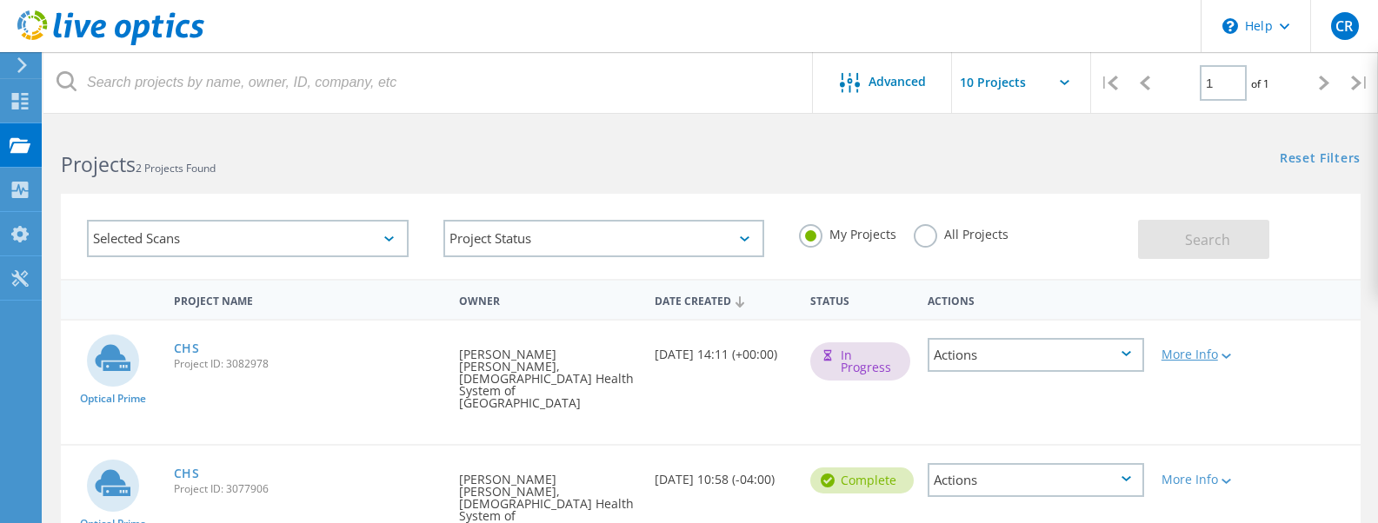
click at [1221, 357] on div at bounding box center [1224, 355] width 13 height 10
